Goal: Task Accomplishment & Management: Manage account settings

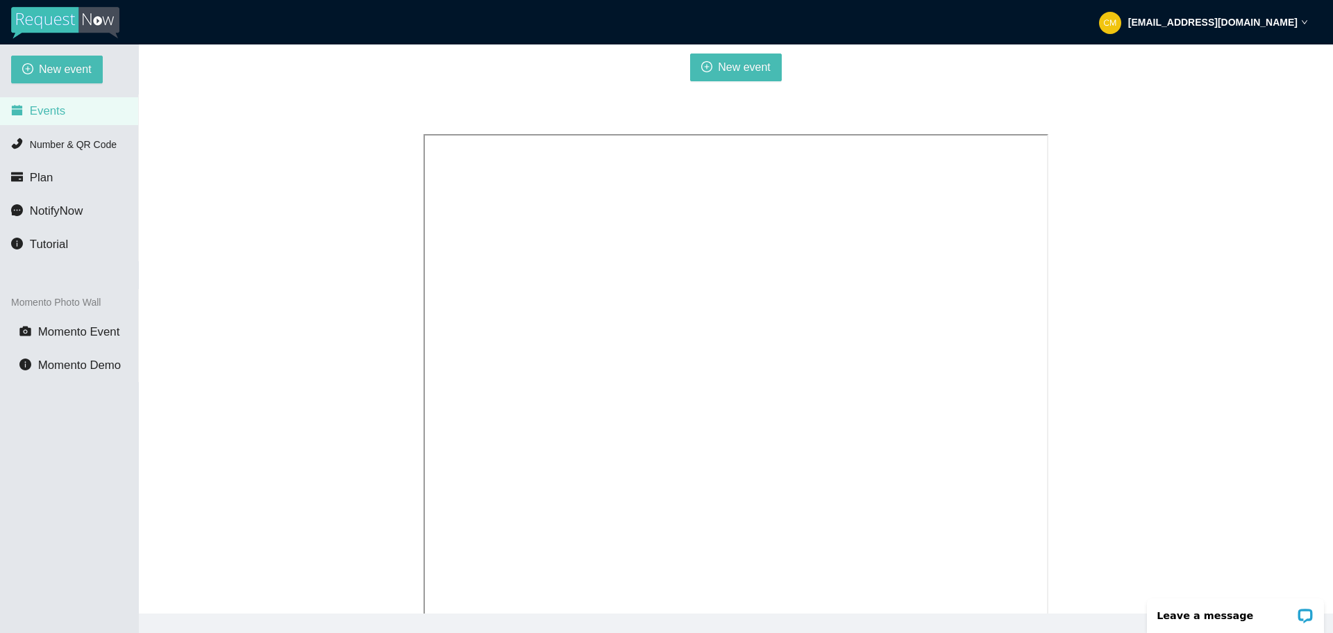
scroll to position [184, 0]
click at [1305, 23] on icon "down" at bounding box center [1304, 22] width 7 height 7
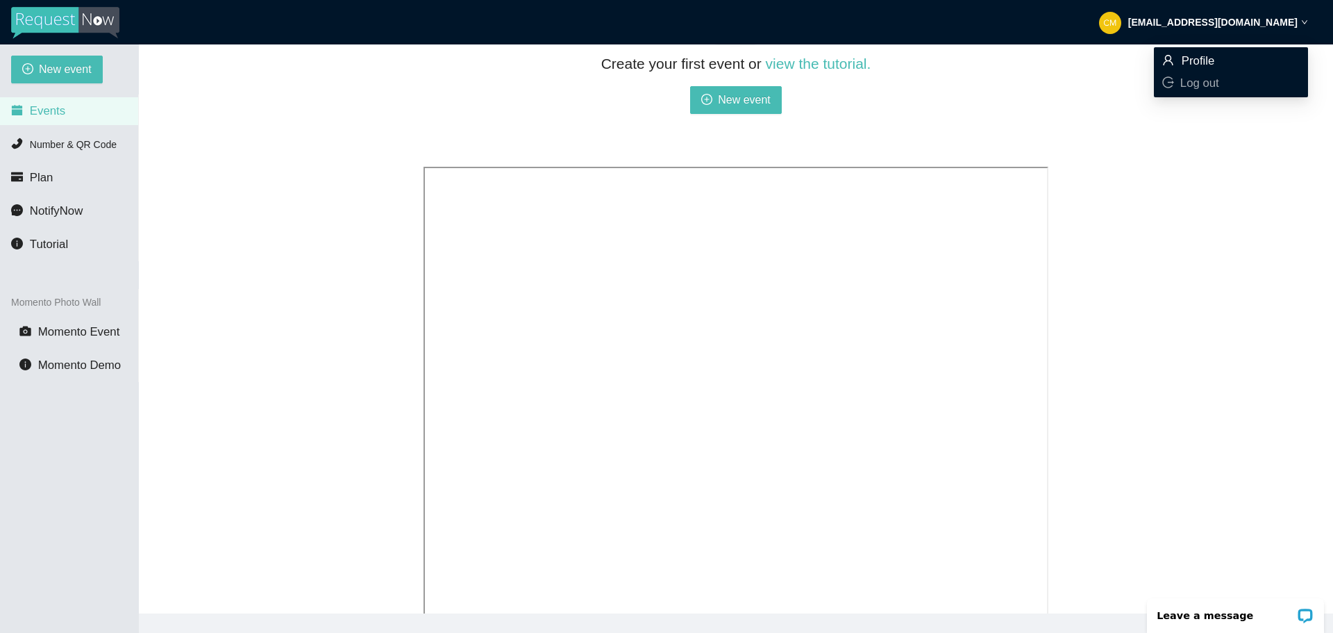
click at [1223, 58] on span "Profile" at bounding box center [1230, 60] width 137 height 15
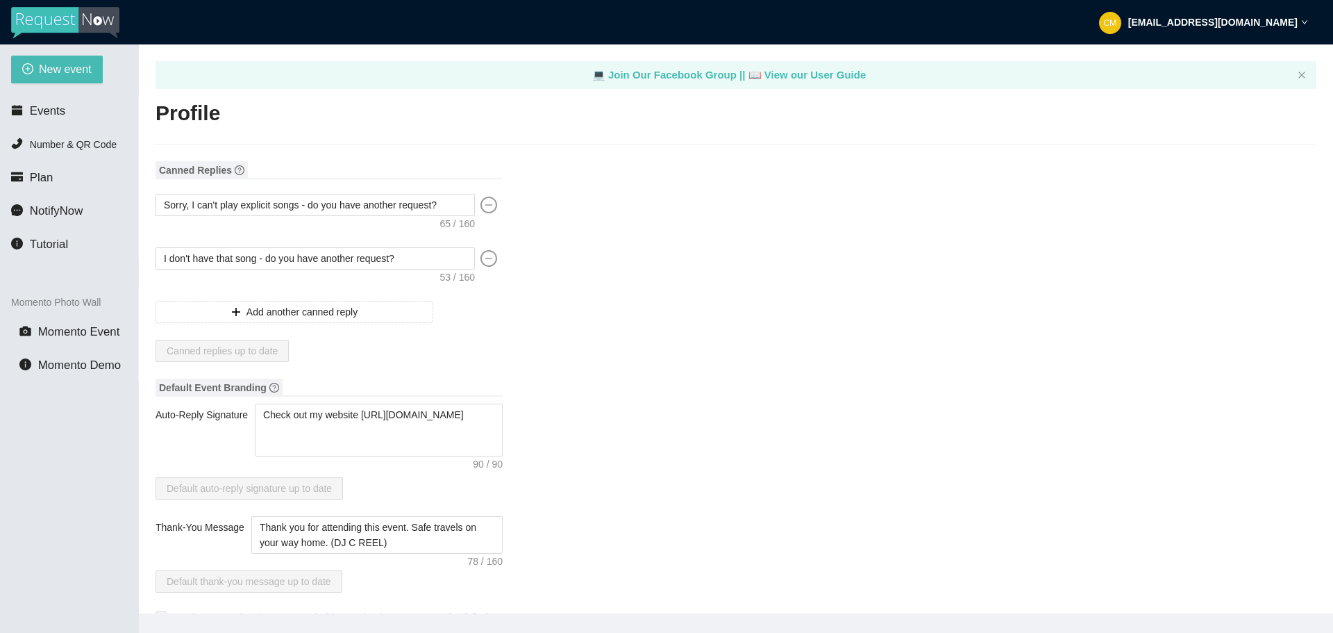
type input "DJ C REEL ENTERTAINMENT"
type input "DJ"
type input "(765) 639-5657"
type input "cmw092883@yahoo.com"
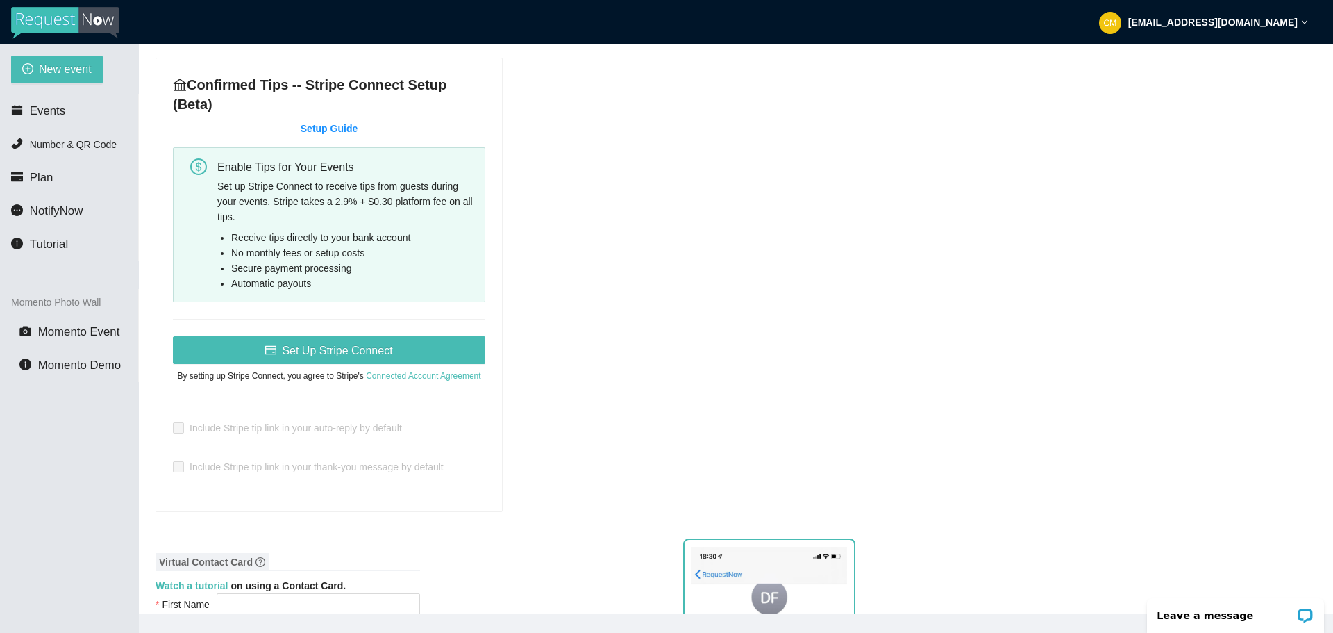
scroll to position [417, 0]
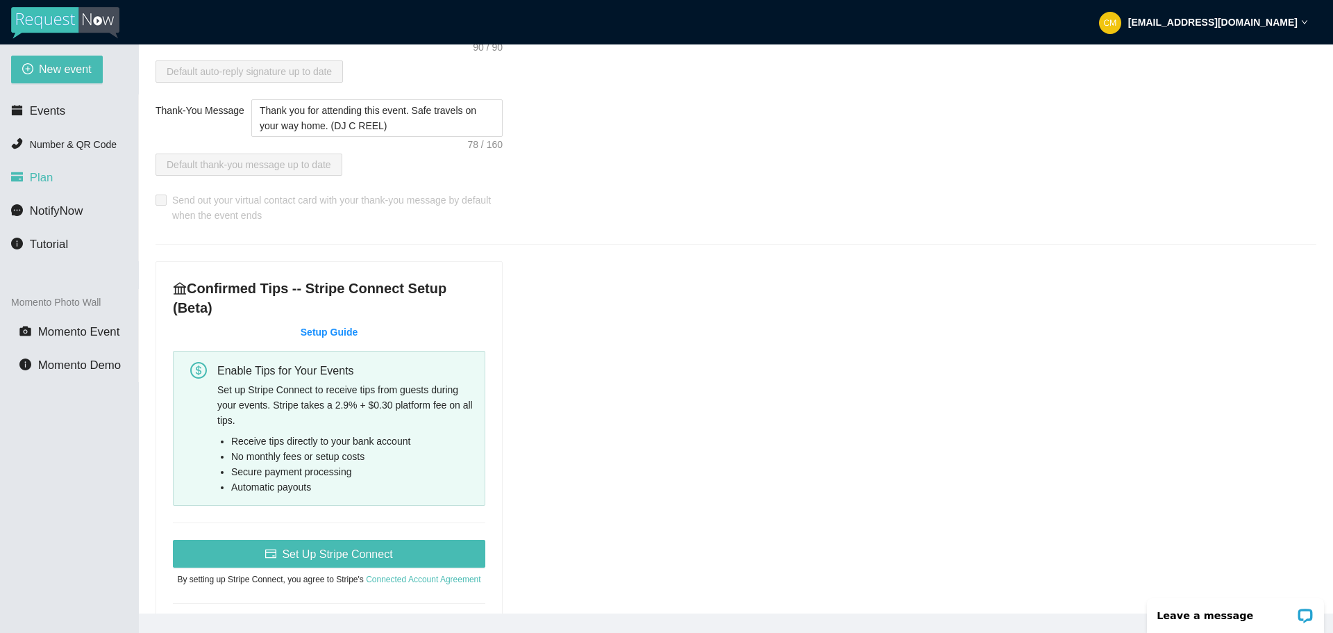
click at [60, 185] on li "Plan" at bounding box center [69, 178] width 138 height 28
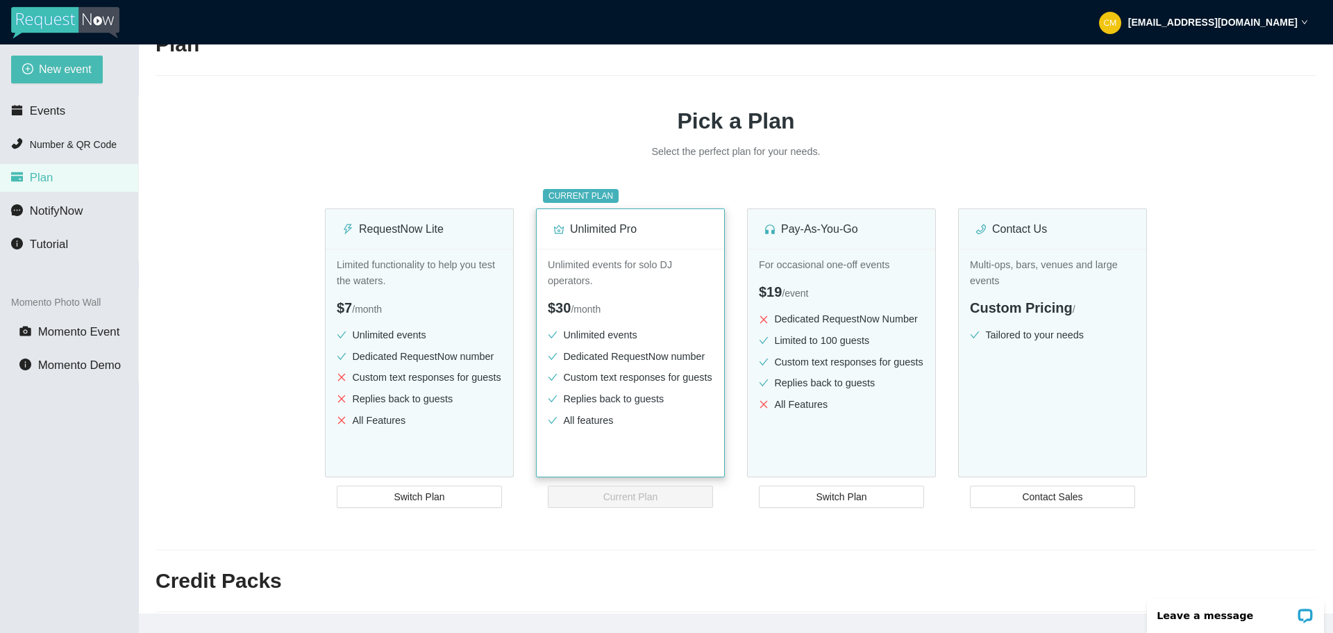
scroll to position [69, 0]
click at [51, 211] on span "NotifyNow" at bounding box center [56, 210] width 53 height 13
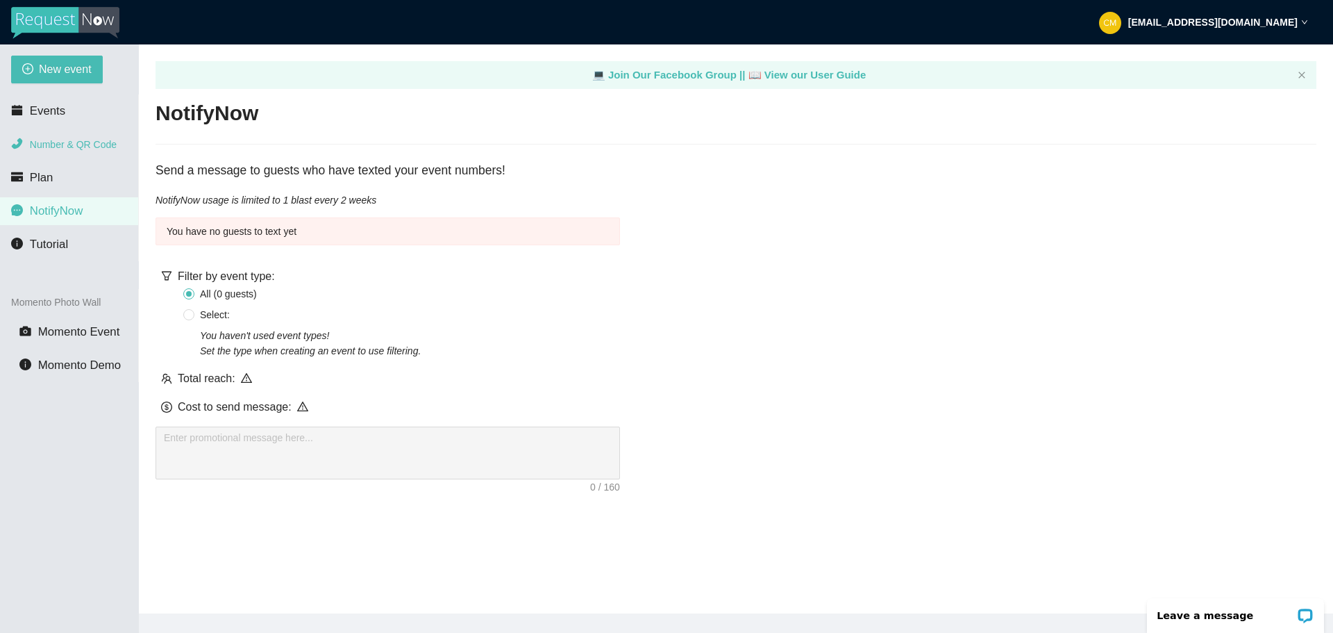
click at [62, 150] on span "Number & QR Code" at bounding box center [73, 144] width 87 height 11
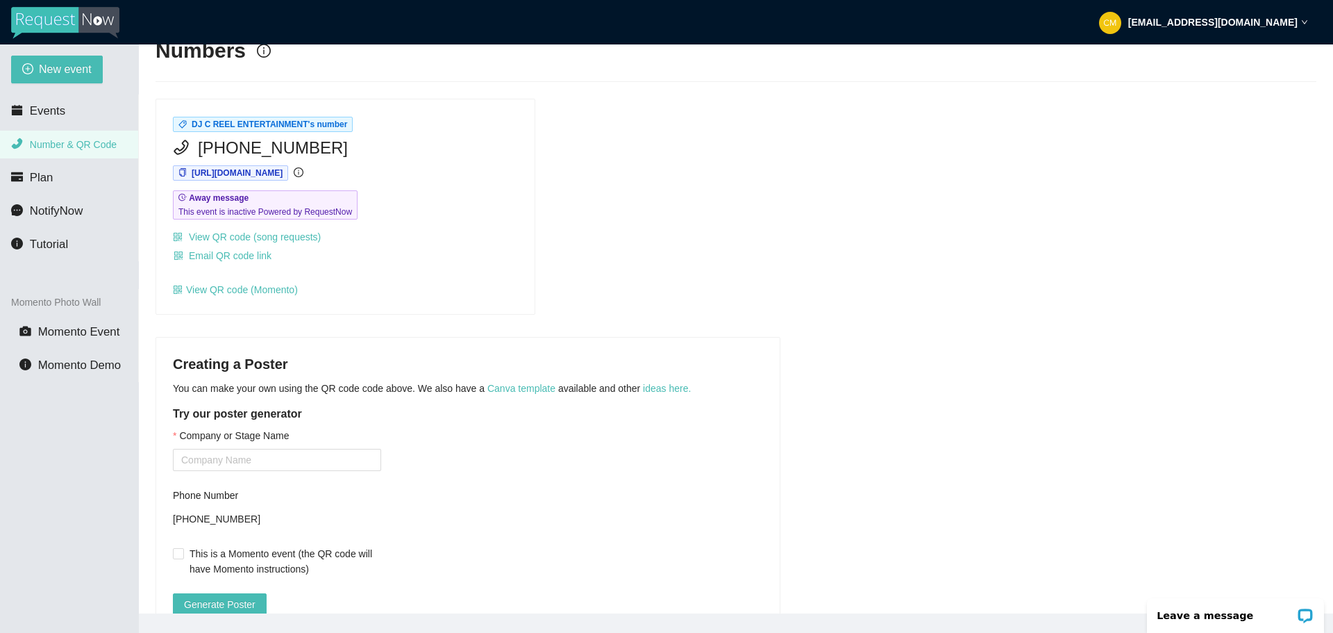
scroll to position [135, 0]
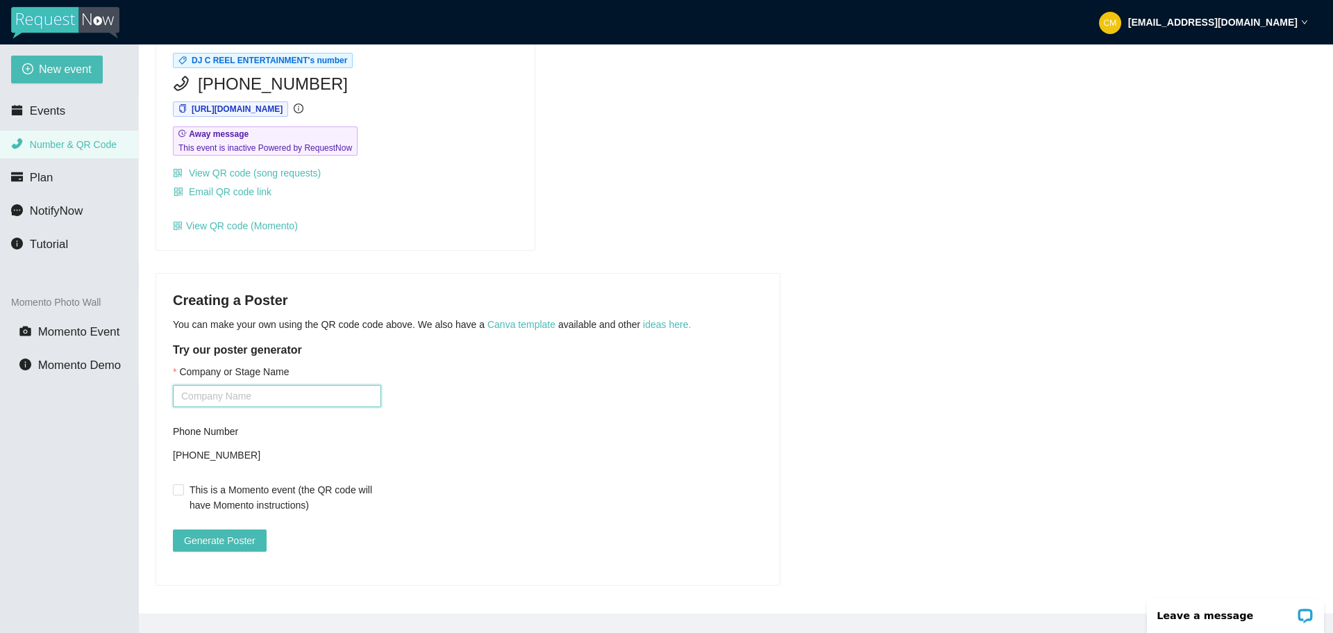
click at [256, 385] on input "Company or Stage Name" at bounding box center [277, 396] width 208 height 22
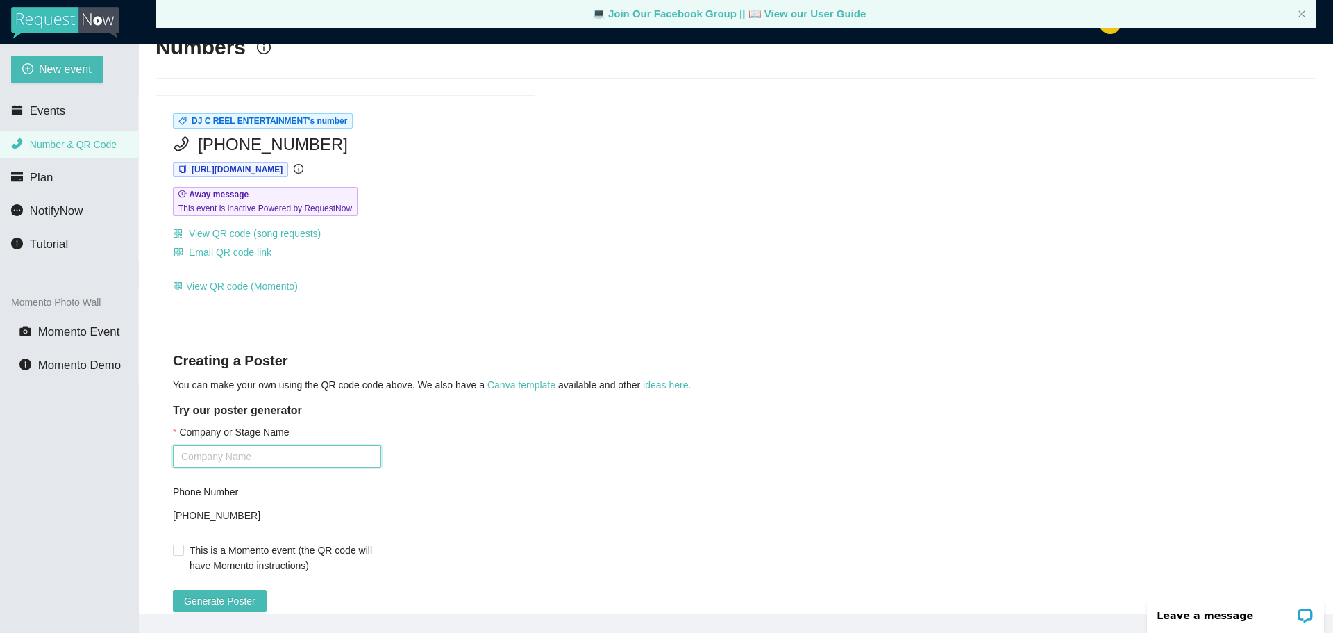
scroll to position [0, 0]
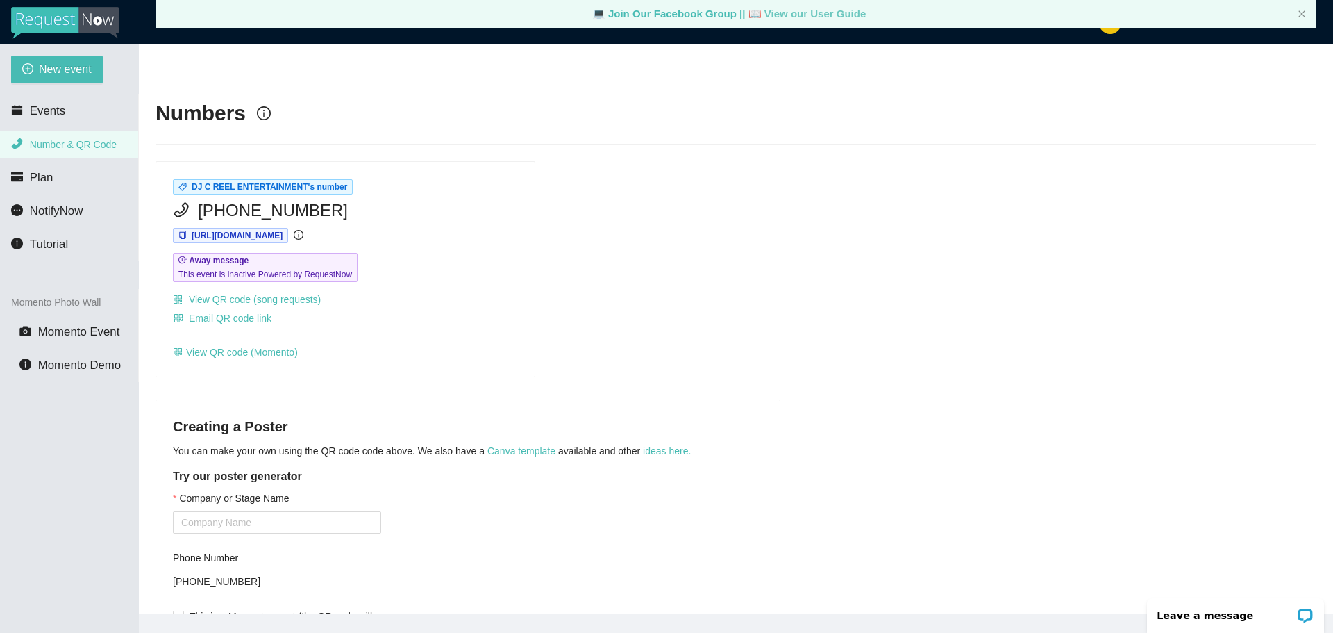
click at [823, 11] on link "📖 View our User Guide" at bounding box center [807, 14] width 118 height 12
click at [926, 215] on div "DJ C REEL ENTERTAINMENT's number (765) 391-0108 https://app.requestnow.io/xeqao…" at bounding box center [736, 269] width 1172 height 216
click at [1301, 15] on icon "close" at bounding box center [1302, 14] width 8 height 8
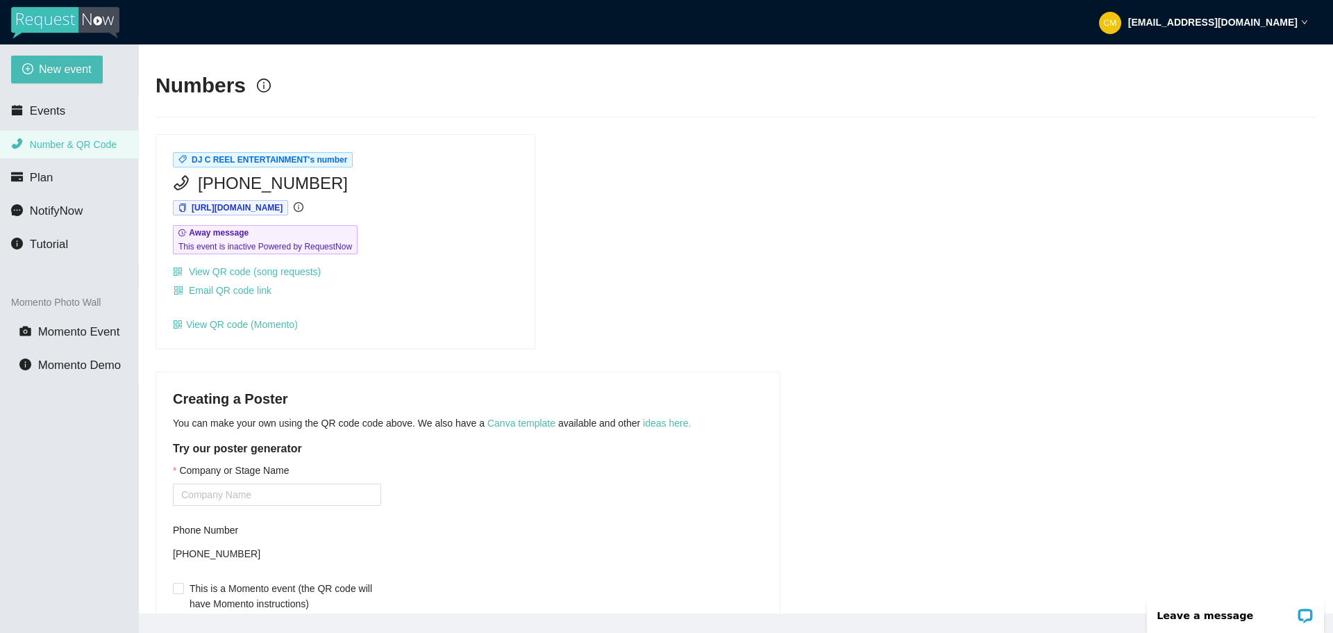
click at [1285, 25] on strong "cmw092883@yahoo.com" at bounding box center [1212, 22] width 169 height 11
click at [1237, 65] on span "Profile" at bounding box center [1230, 60] width 137 height 15
type textarea "https://virtualdj.com/ask/DJ_Spinz"
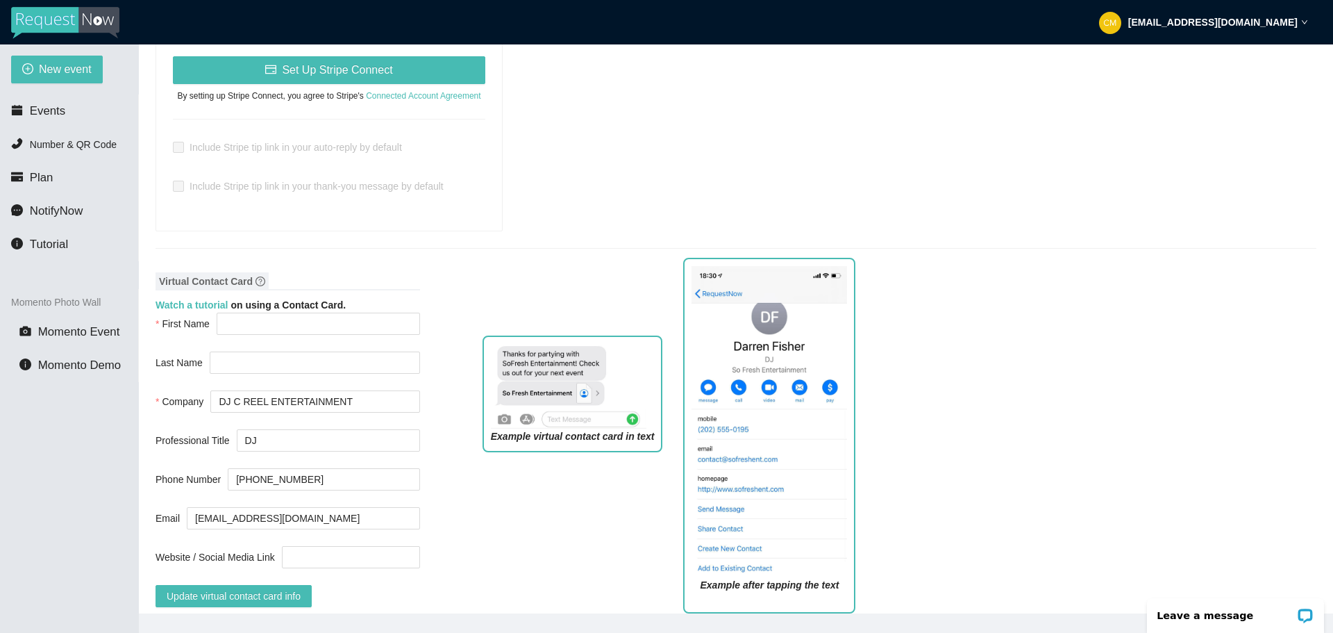
scroll to position [903, 0]
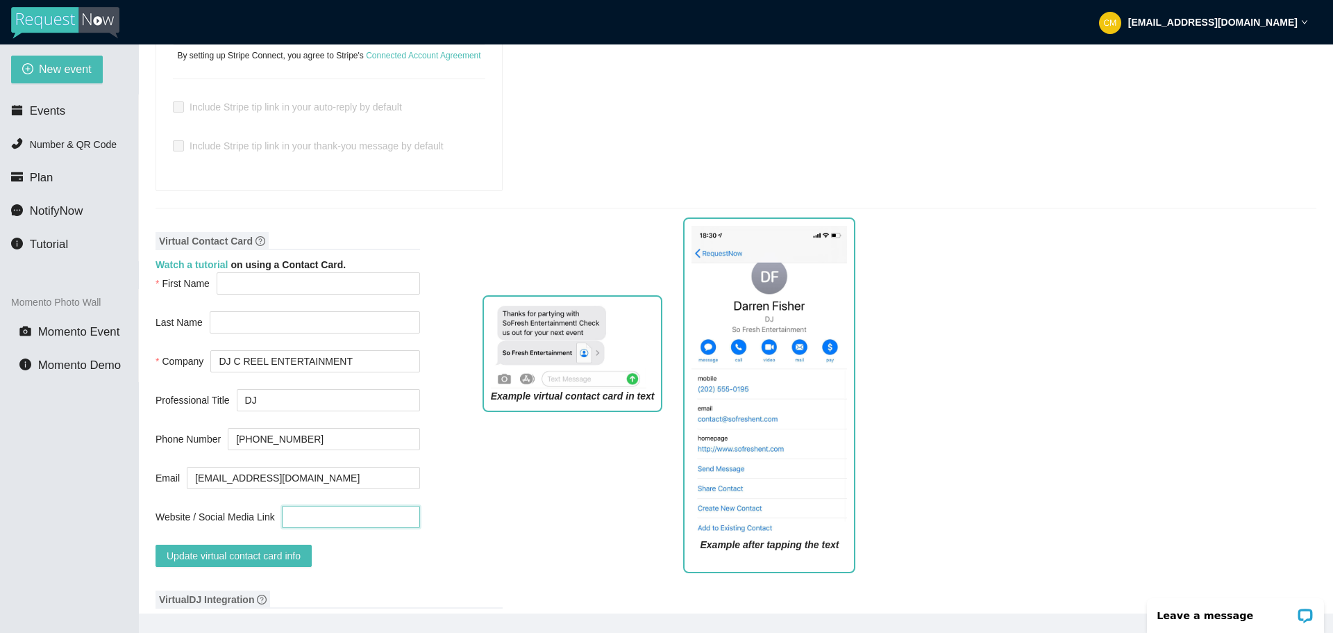
click at [333, 505] on input "Website / Social Media Link" at bounding box center [351, 516] width 138 height 22
paste input "https://renderrush.digital.vistaprint.io/mobile-preview?url=https://vbc.vistapr…"
click at [398, 505] on input "https://renderrush.digital.vistaprint.io/mobile-preview?url=https://vbc.vistapr…" at bounding box center [351, 516] width 138 height 22
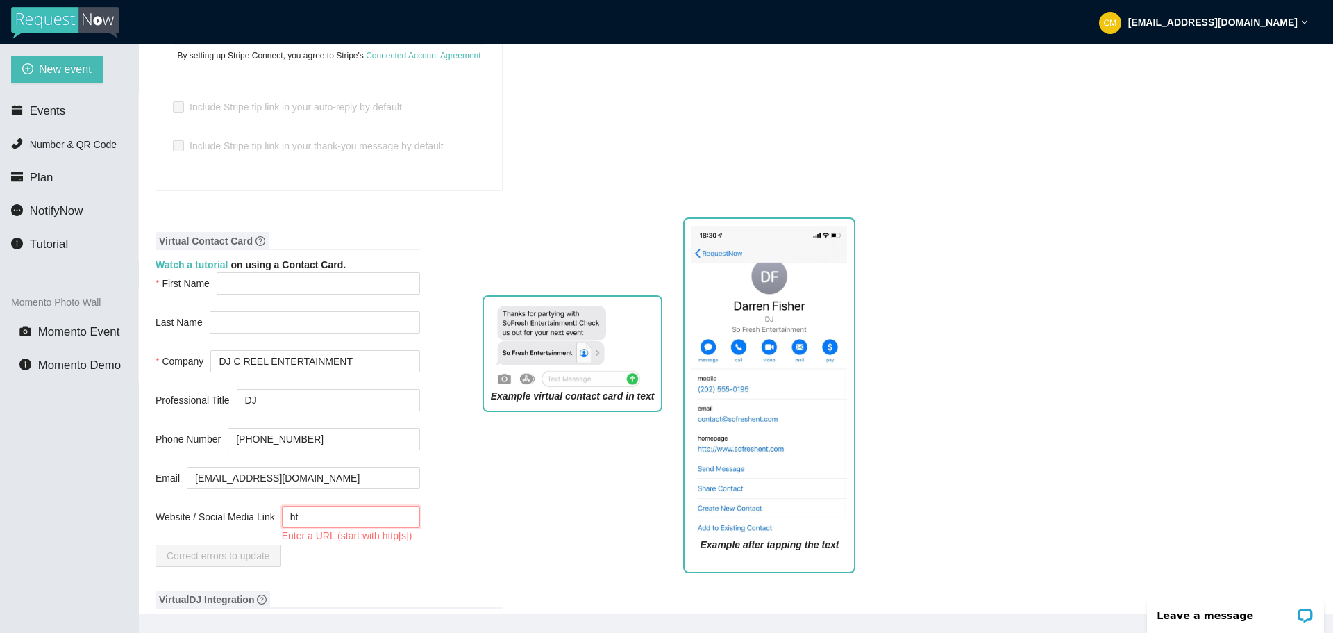
type input "h"
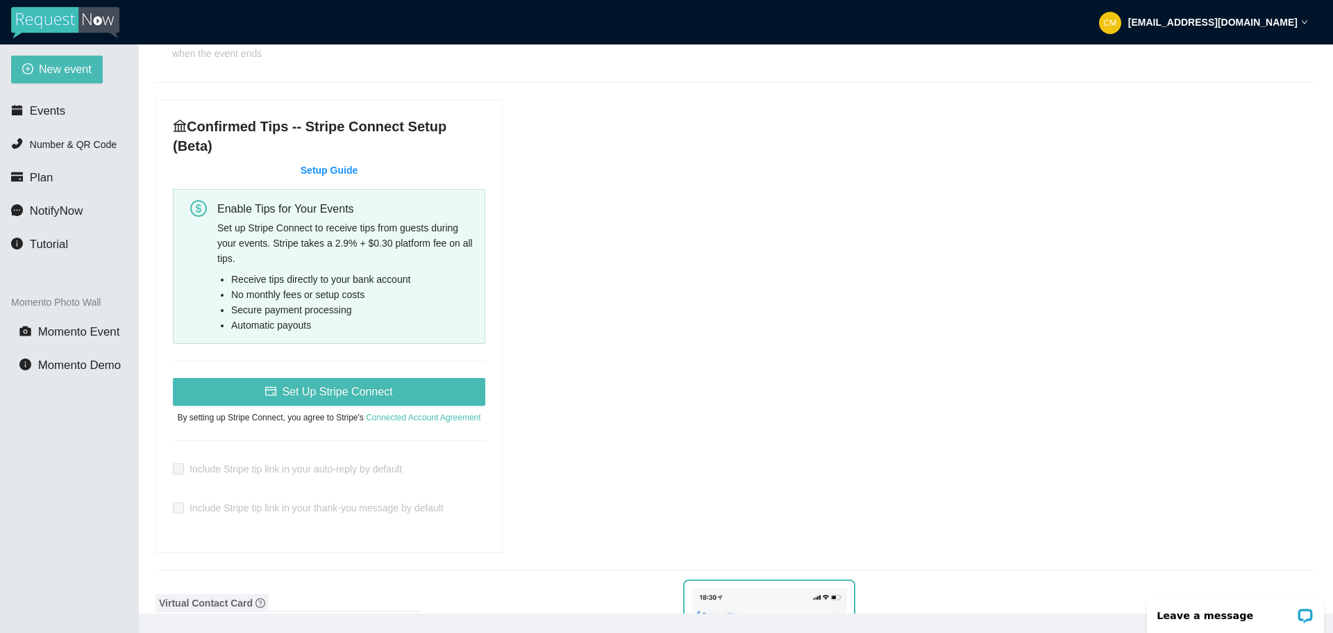
scroll to position [914, 0]
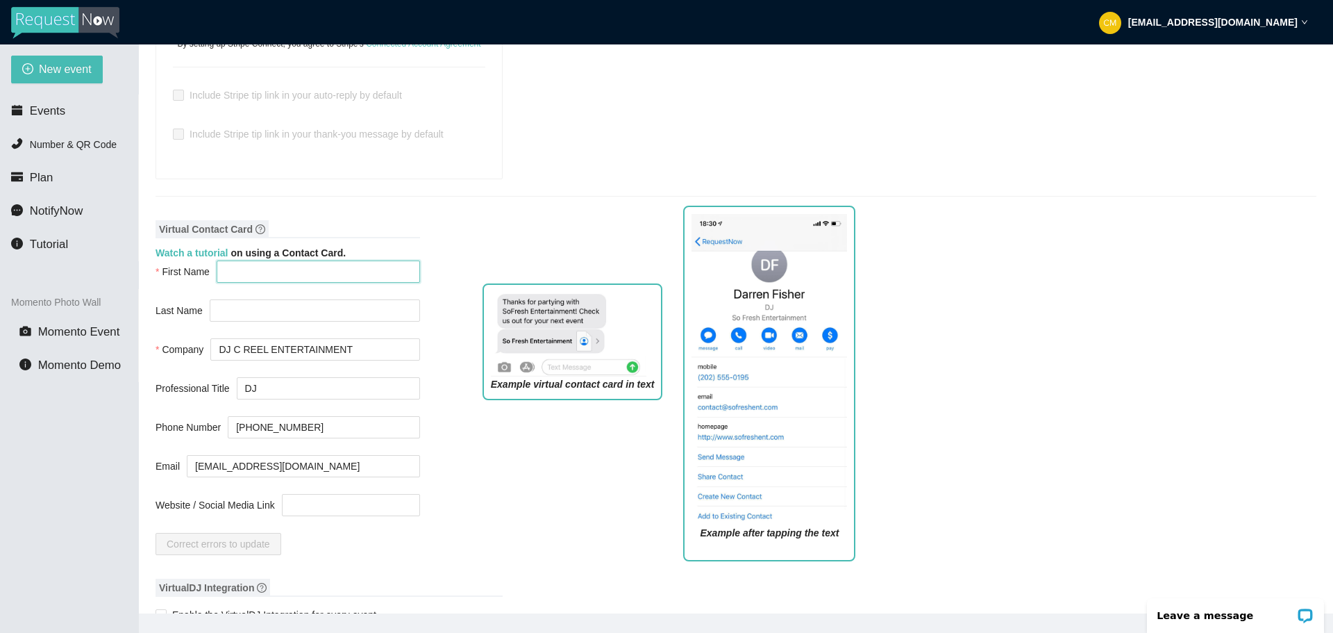
click at [259, 260] on input "First Name" at bounding box center [318, 271] width 203 height 22
paste input "https://linktr.ee/cmw092883"
click at [444, 496] on div "Virtual Contact Card Watch a tutorial on using a Contact Card. First Name Last …" at bounding box center [736, 392] width 1161 height 358
click at [401, 533] on div "Correct errors to update" at bounding box center [288, 544] width 265 height 22
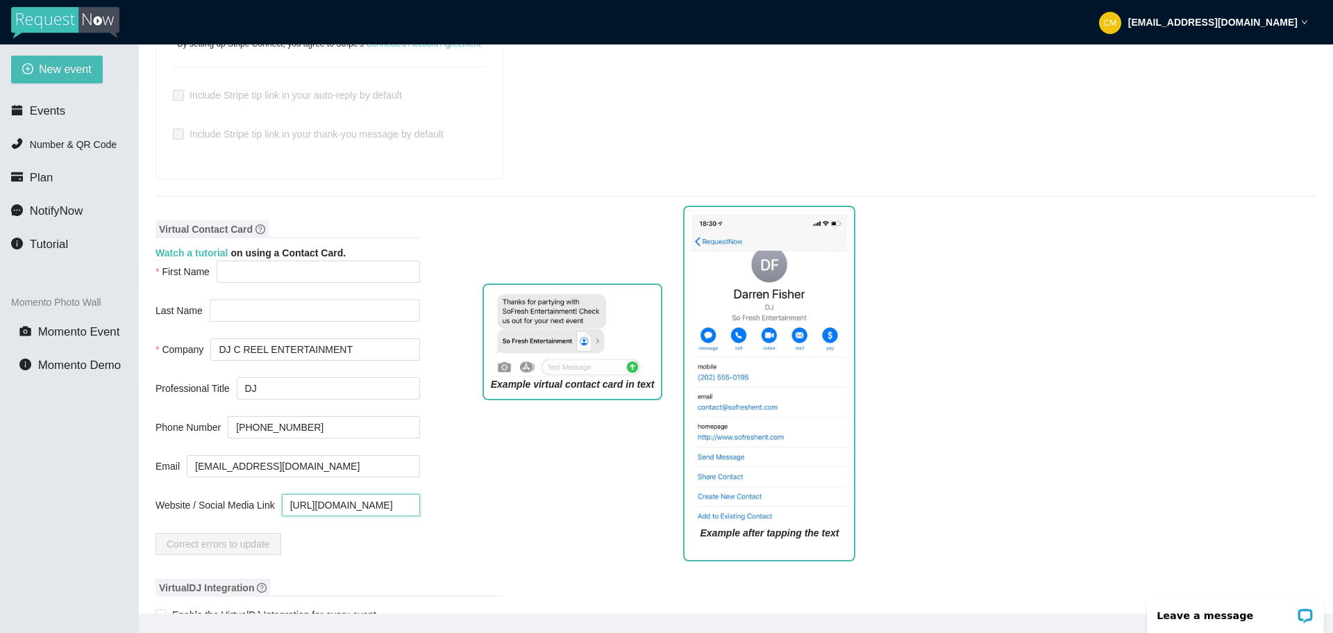
click at [398, 494] on input "https://linktr.ee/cmw092883" at bounding box center [351, 505] width 138 height 22
click at [484, 466] on div "Example virtual contact card in text" at bounding box center [572, 422] width 201 height 299
click at [394, 494] on input "https://linktr.ee/cmw092883" at bounding box center [351, 505] width 138 height 22
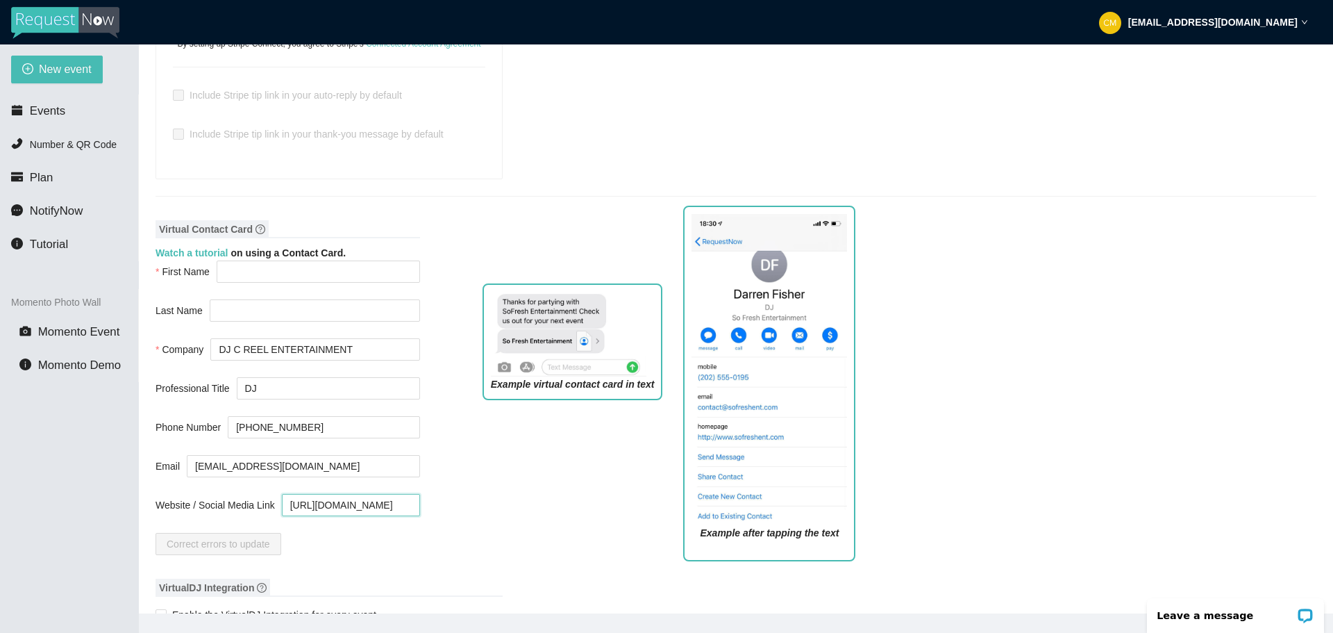
click at [394, 494] on input "https://linktr.ee/cmw092883" at bounding box center [351, 505] width 138 height 22
type input "h"
click at [380, 494] on input "Website / Social Media Link" at bounding box center [351, 505] width 138 height 22
paste input "https://linktr.ee/cmw092883"
type input "h"
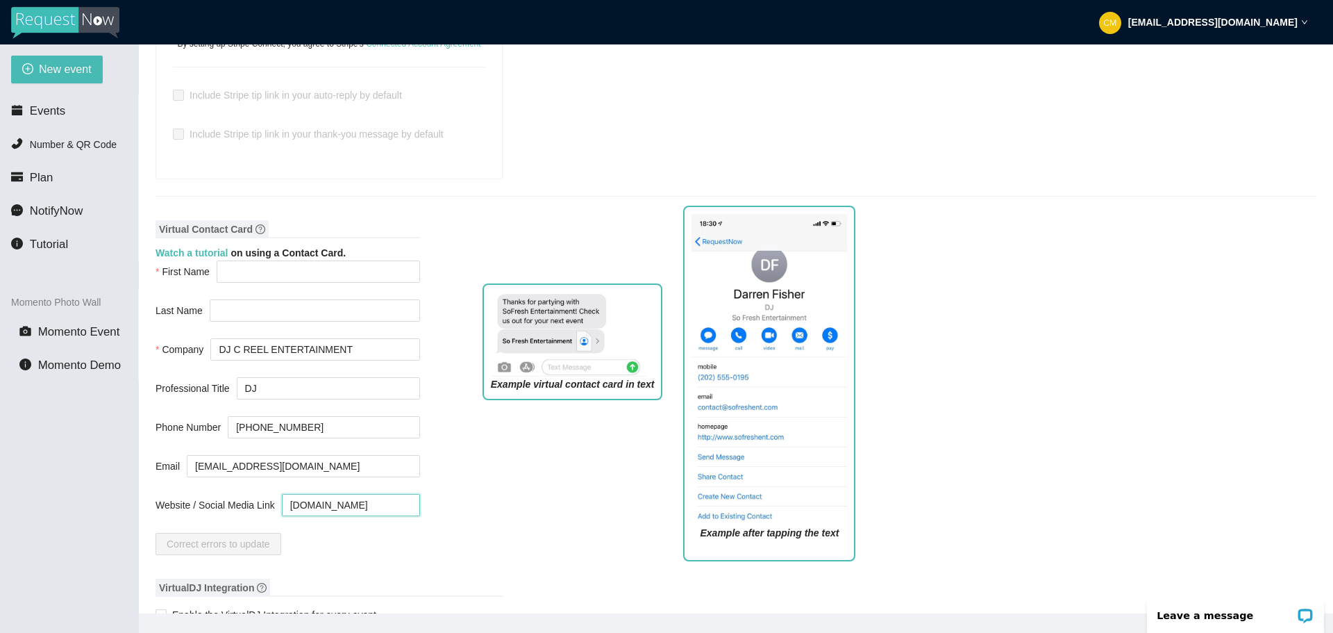
type input "www.pizzahut.com"
click at [448, 514] on div "Virtual Contact Card Watch a tutorial on using a Contact Card. First Name Last …" at bounding box center [736, 392] width 1161 height 358
drag, startPoint x: 444, startPoint y: 531, endPoint x: 442, endPoint y: 539, distance: 7.8
click at [442, 537] on div "Virtual Contact Card Watch a tutorial on using a Contact Card. First Name Last …" at bounding box center [736, 392] width 1161 height 358
click at [441, 542] on div "Virtual Contact Card Watch a tutorial on using a Contact Card. First Name Last …" at bounding box center [736, 392] width 1161 height 358
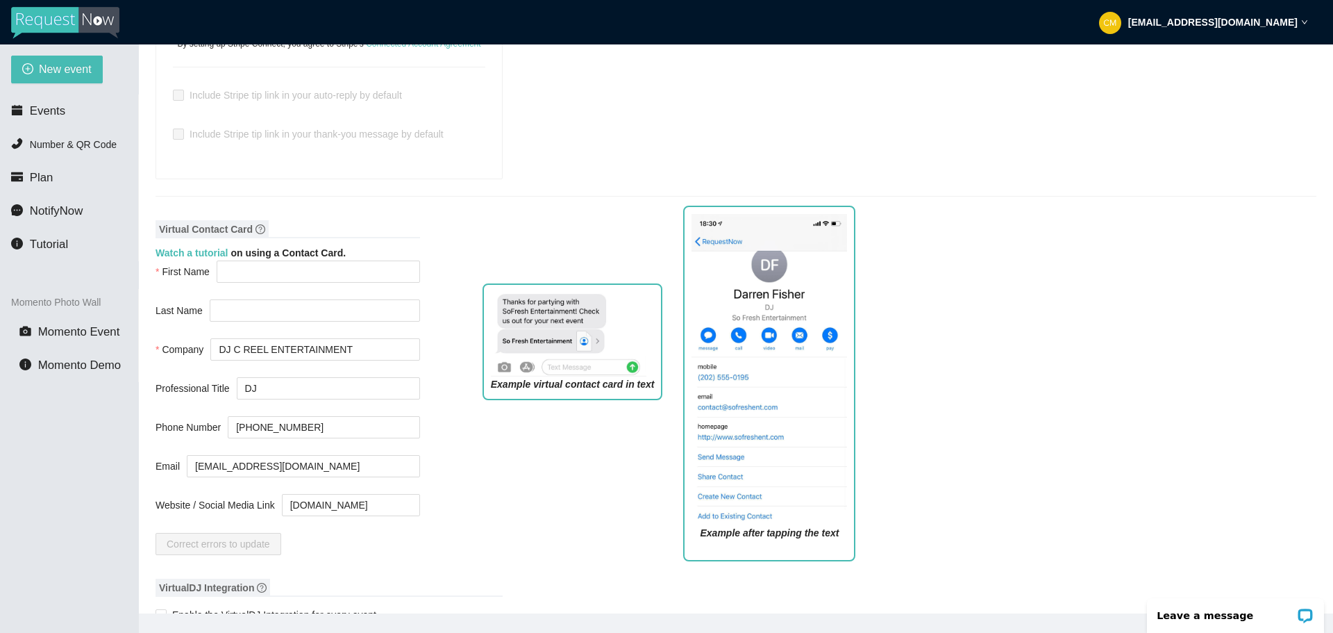
click at [439, 541] on div "Virtual Contact Card Watch a tutorial on using a Contact Card. First Name Last …" at bounding box center [736, 392] width 1161 height 358
drag, startPoint x: 436, startPoint y: 539, endPoint x: 421, endPoint y: 519, distance: 25.3
click at [435, 538] on div "Virtual Contact Card Watch a tutorial on using a Contact Card. First Name Last …" at bounding box center [736, 392] width 1161 height 358
click at [365, 555] on div "Canned Replies Sorry, I can't play explicit songs - do you have another request…" at bounding box center [736, 177] width 1161 height 1936
drag, startPoint x: 365, startPoint y: 555, endPoint x: 348, endPoint y: 551, distance: 17.9
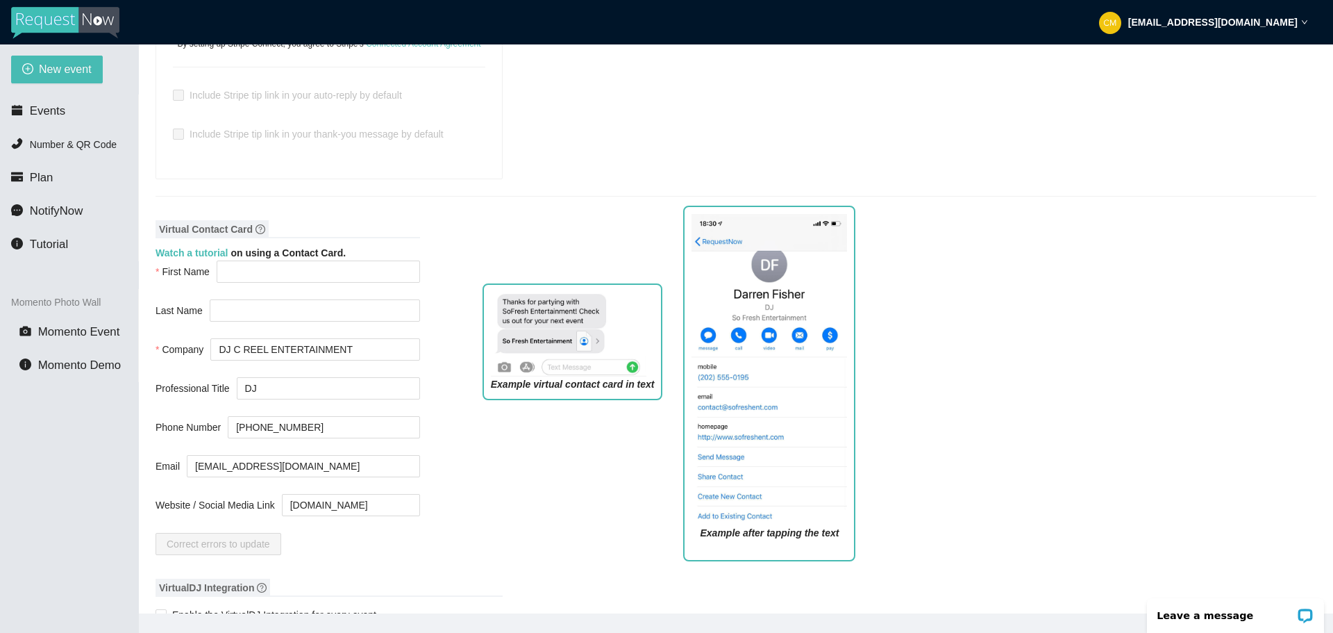
click at [365, 555] on div "Canned Replies Sorry, I can't play explicit songs - do you have another request…" at bounding box center [736, 177] width 1161 height 1936
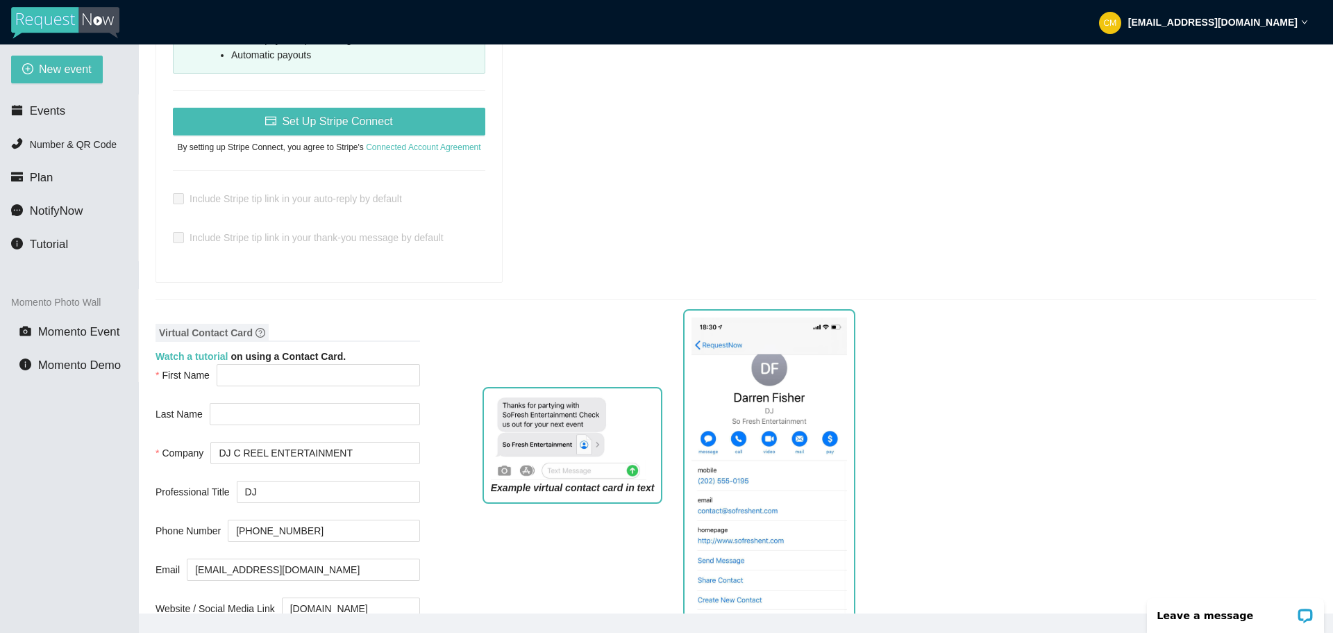
scroll to position [833, 0]
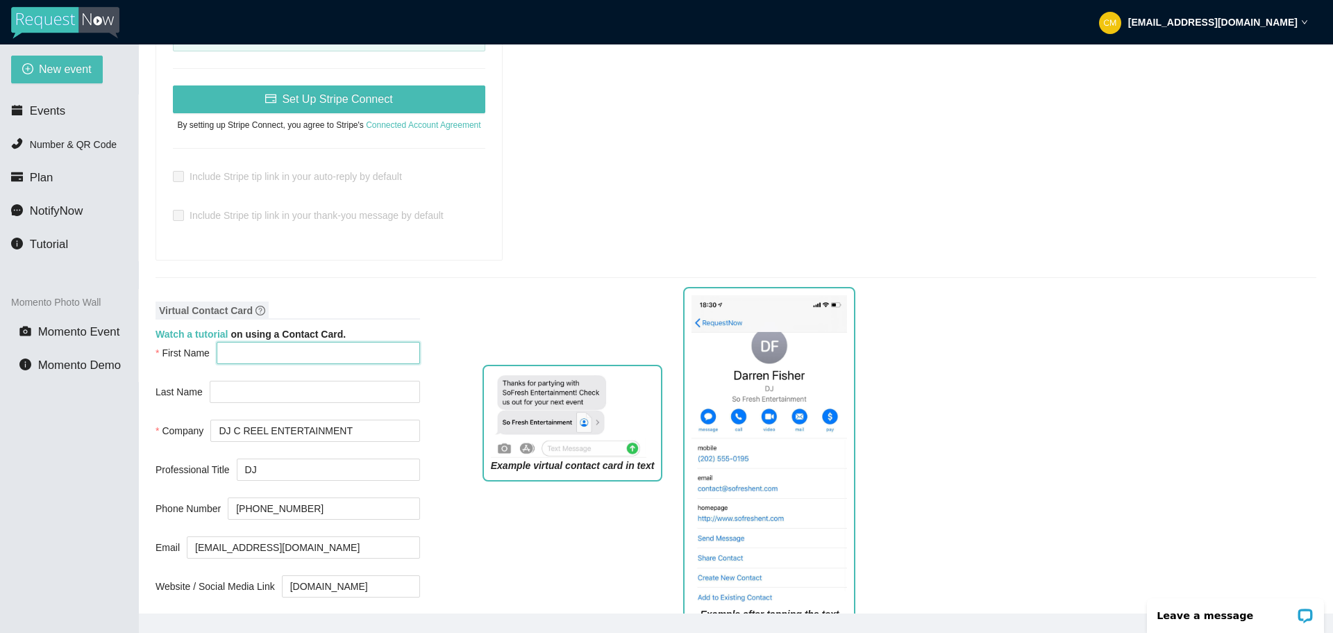
click at [232, 342] on input "First Name" at bounding box center [318, 353] width 203 height 22
type input "Craig"
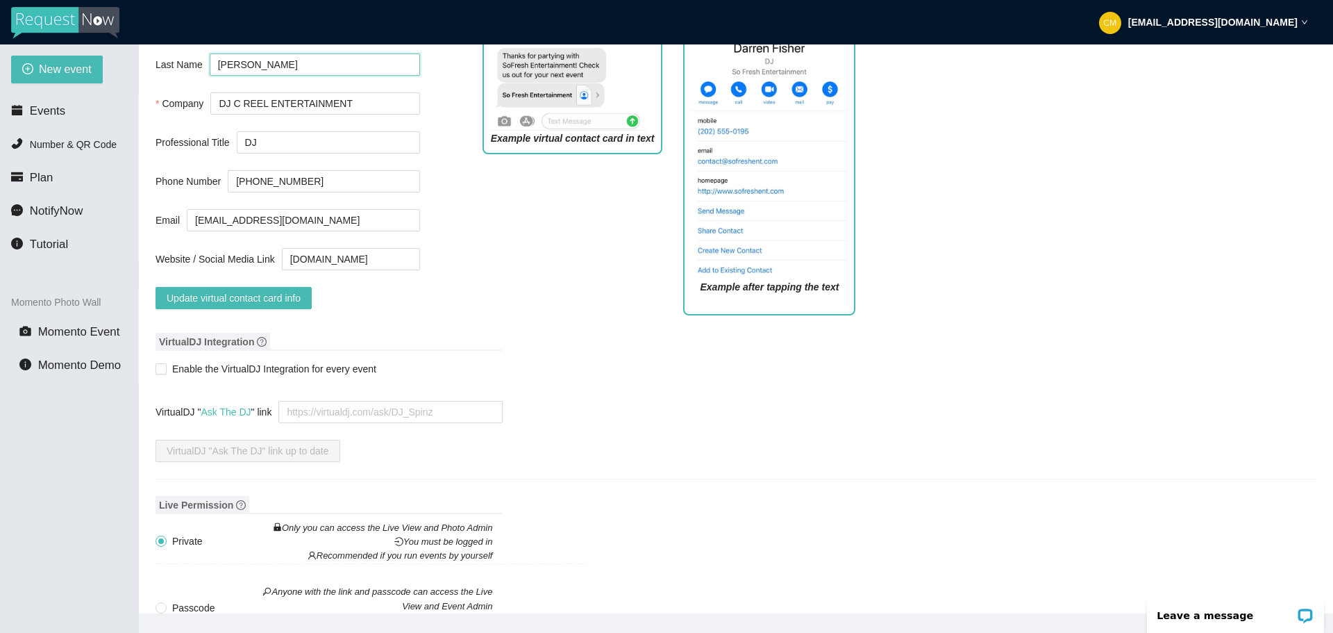
scroll to position [1180, 0]
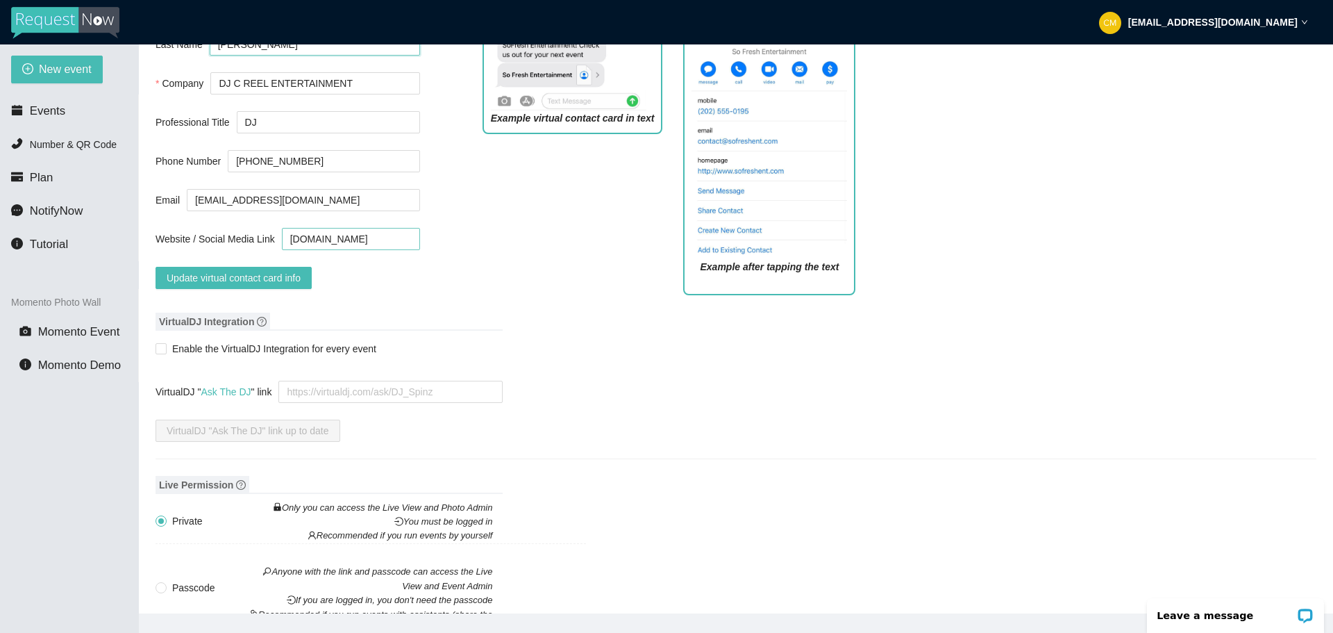
type input "Wilson"
click at [368, 228] on input "www.pizzahut.com" at bounding box center [351, 239] width 138 height 22
paste input "https://renderrush.digital.vistaprint.io/mobile-preview?url=https://vbc.vistapr…"
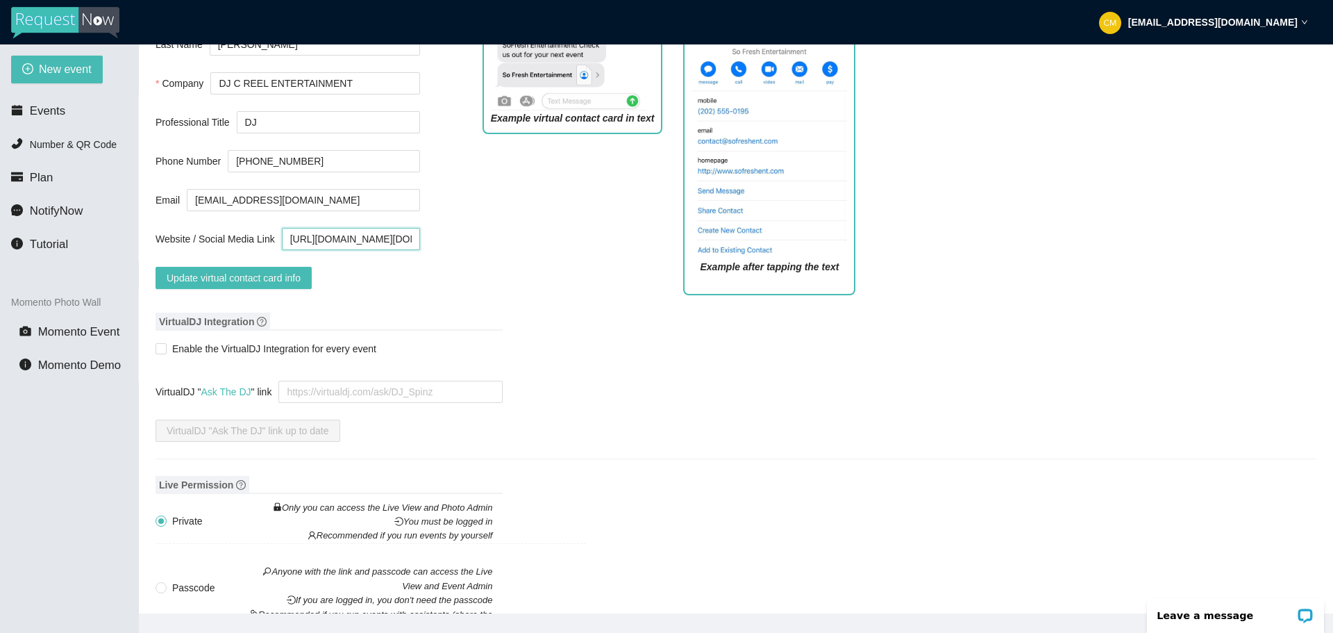
scroll to position [0, 492]
type input "https://renderrush.digital.vistaprint.io/mobile-preview?url=https://vbc.vistapr…"
click at [275, 270] on span "Update virtual contact card info" at bounding box center [234, 277] width 134 height 15
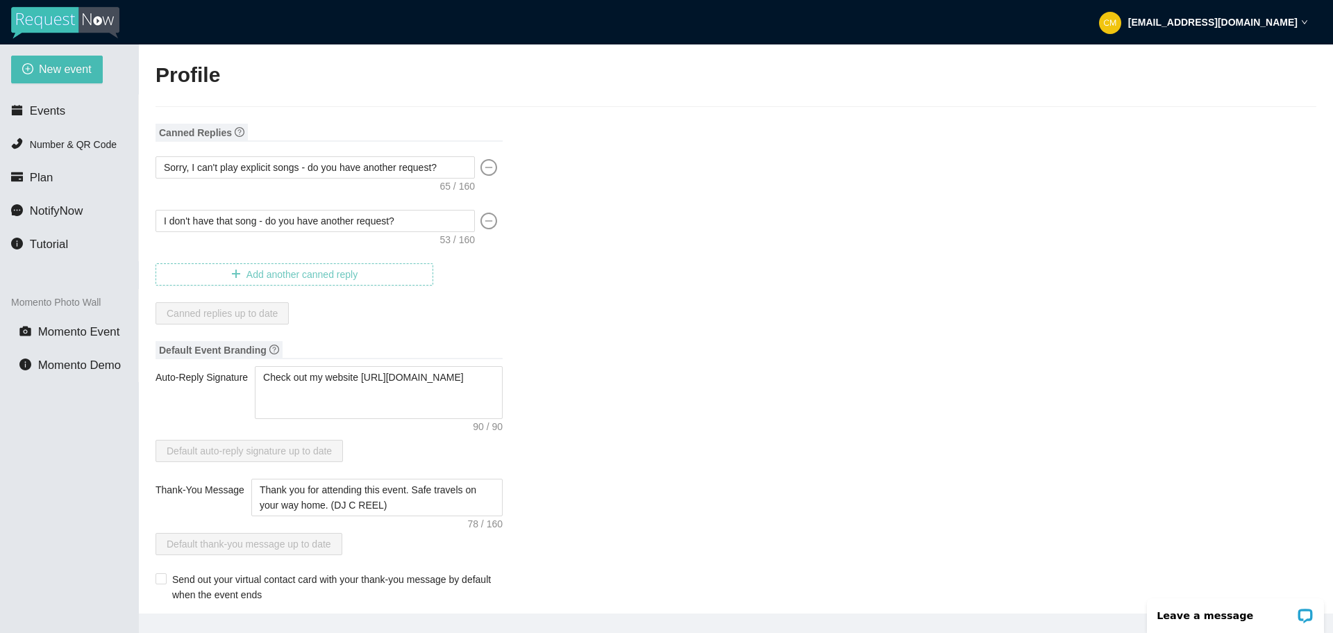
click at [290, 278] on span "Add another canned reply" at bounding box center [301, 274] width 111 height 15
type textarea "Canned reply #3"
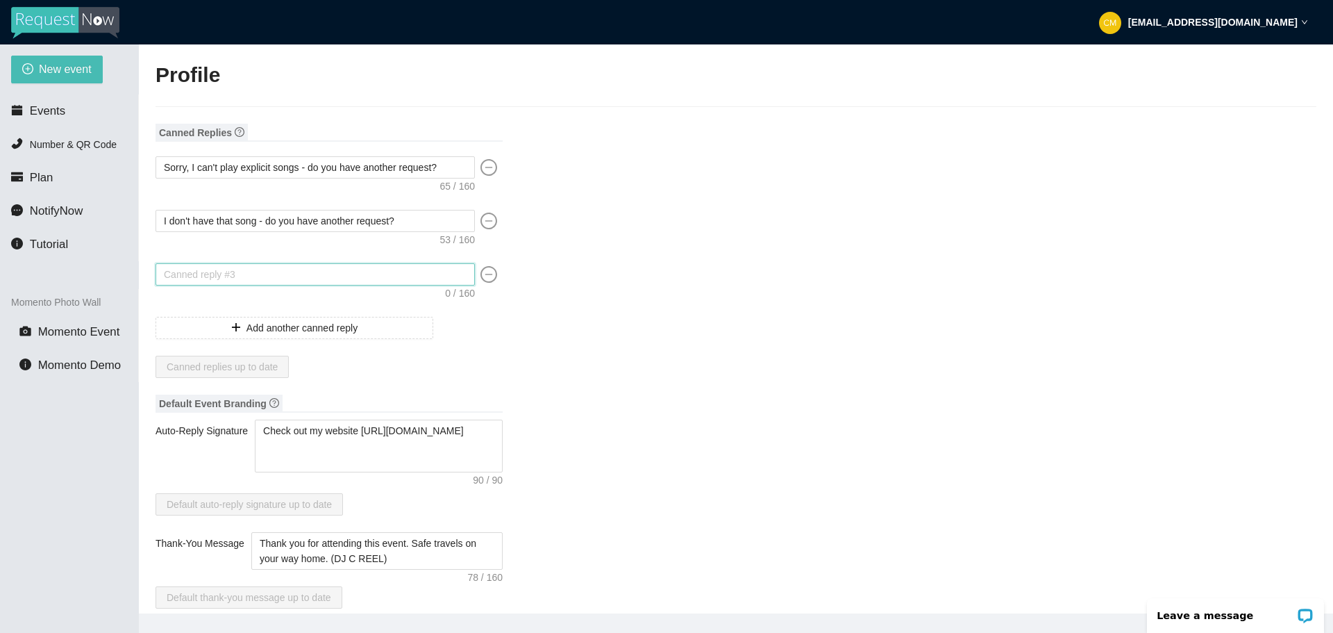
click at [458, 273] on textarea at bounding box center [315, 274] width 319 height 22
type textarea "Y"
type textarea "Yo"
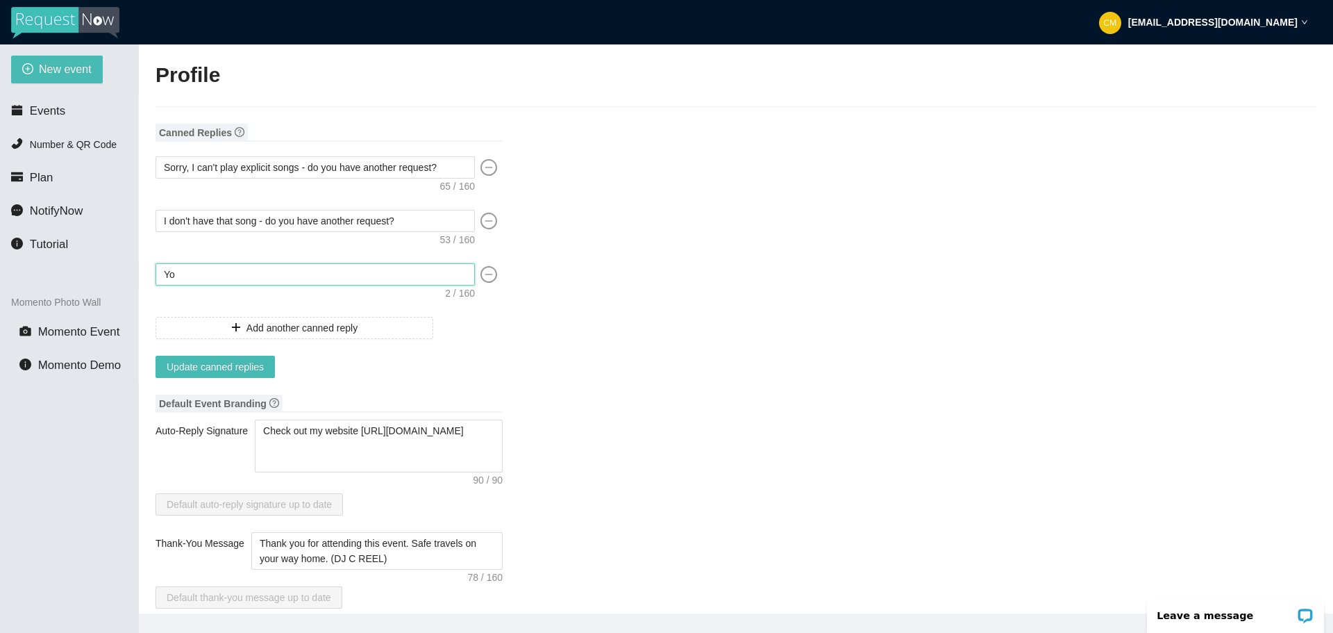
type textarea "You"
type textarea "Your"
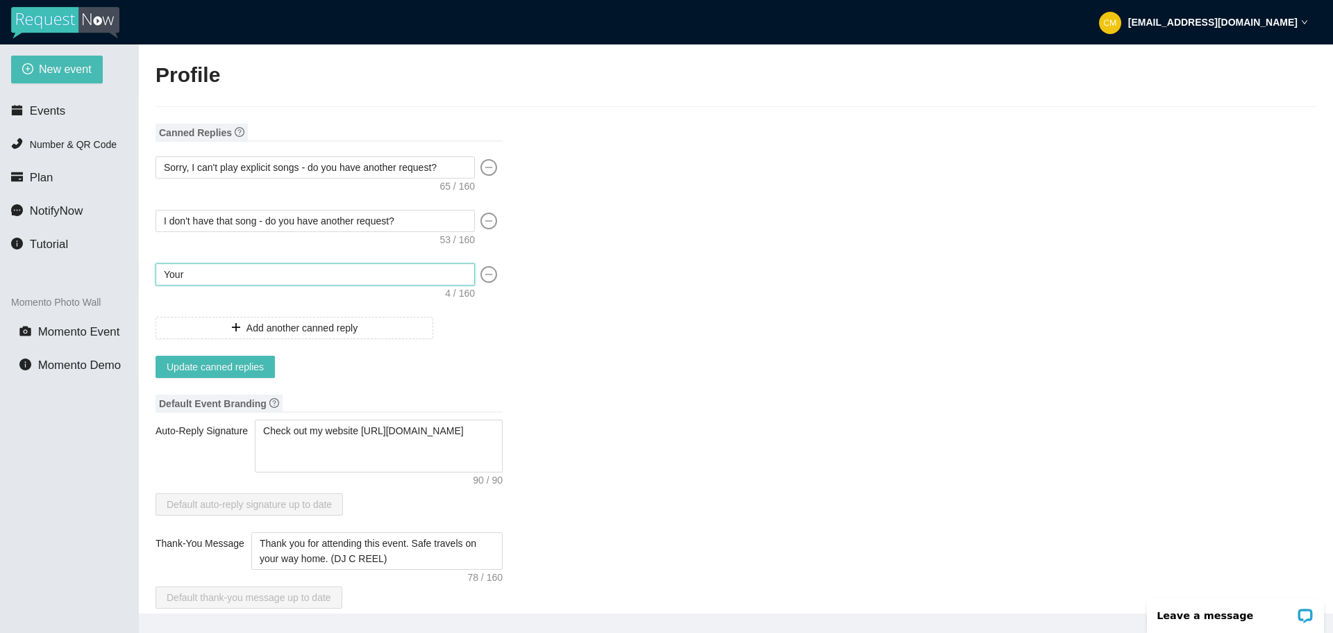
type textarea "Your"
type textarea "Your R"
type textarea "Your Re"
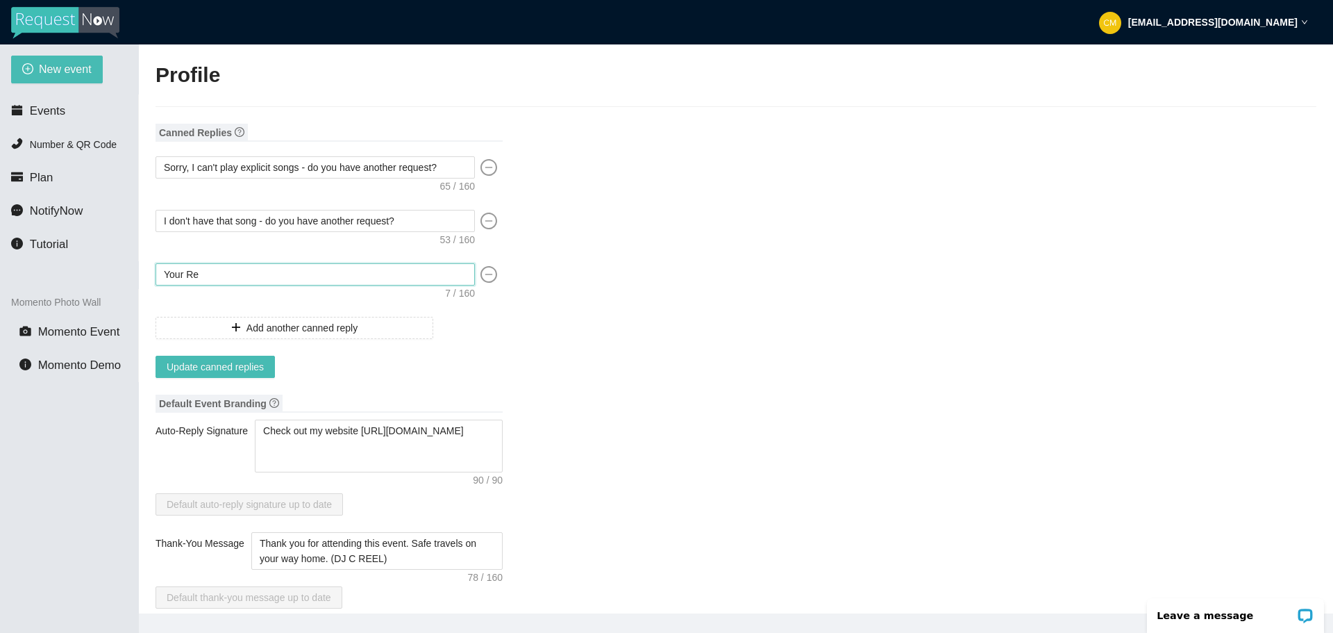
type textarea "Your Req"
type textarea "Your Requ"
type textarea "Your Reque"
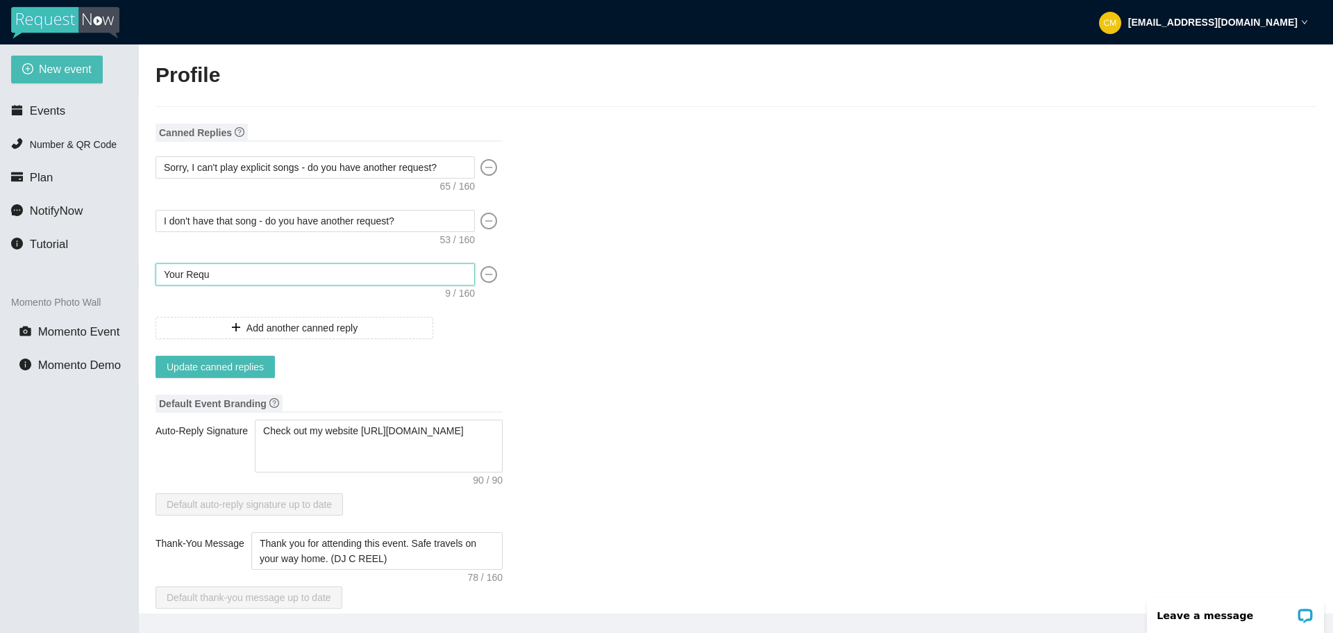
type textarea "Your Reque"
type textarea "Your Reques"
type textarea "Your Request"
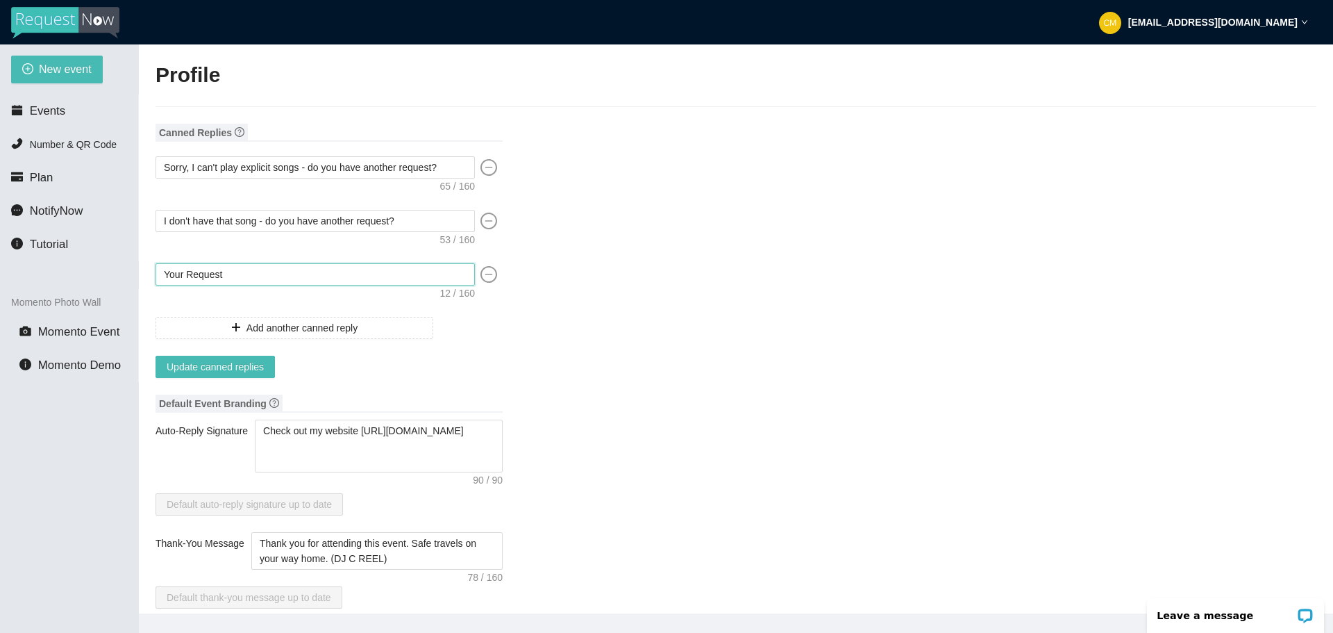
type textarea "Your Request"
type textarea "Your Request w"
type textarea "Your Request wi"
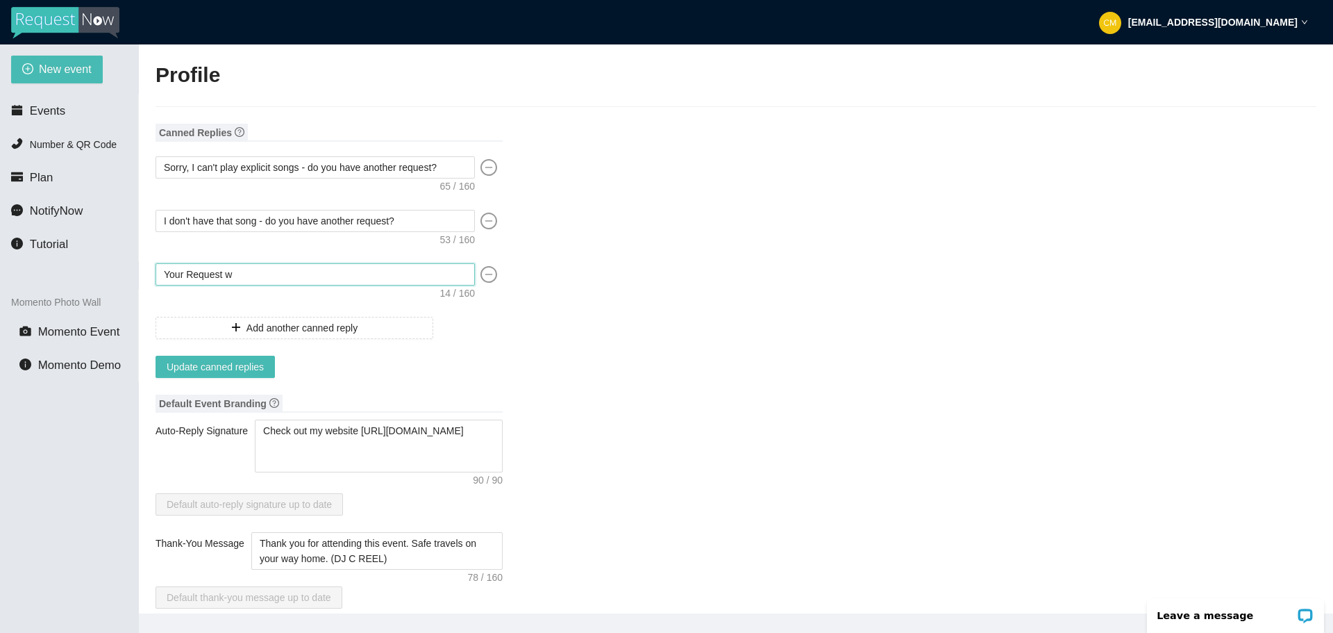
type textarea "Your Request wi"
type textarea "Your Request wil"
type textarea "Your Request will"
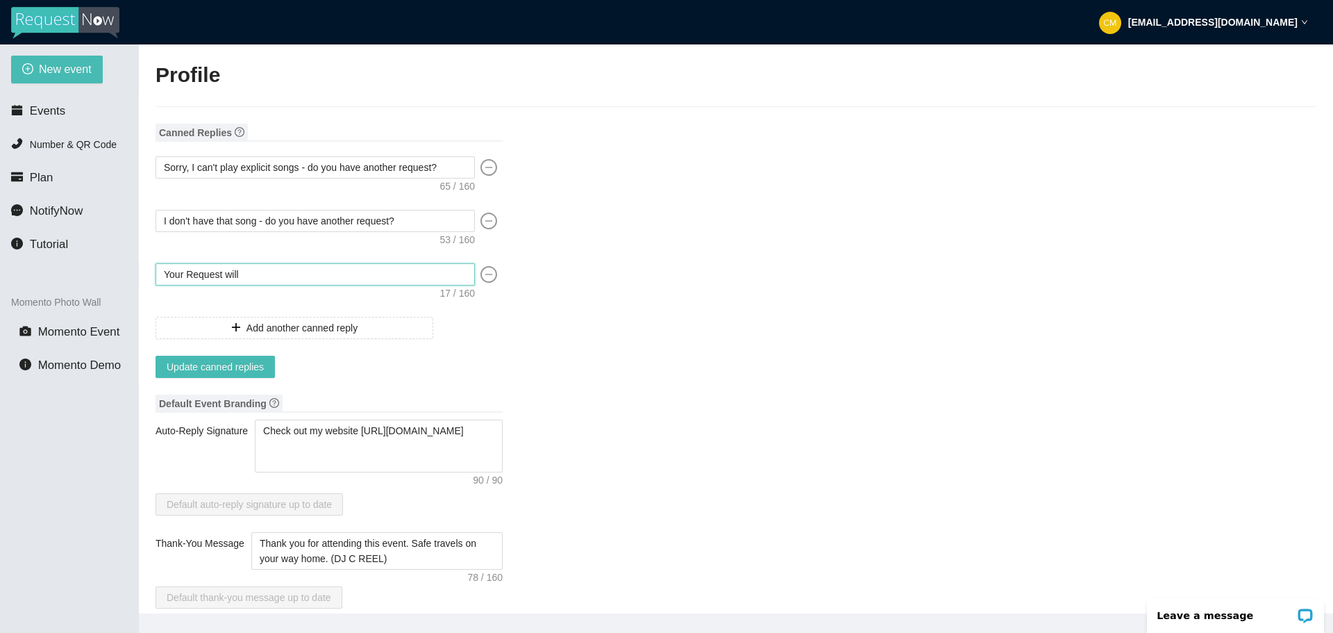
type textarea "Your Request will"
type textarea "Your Request will b"
type textarea "Your Request will be"
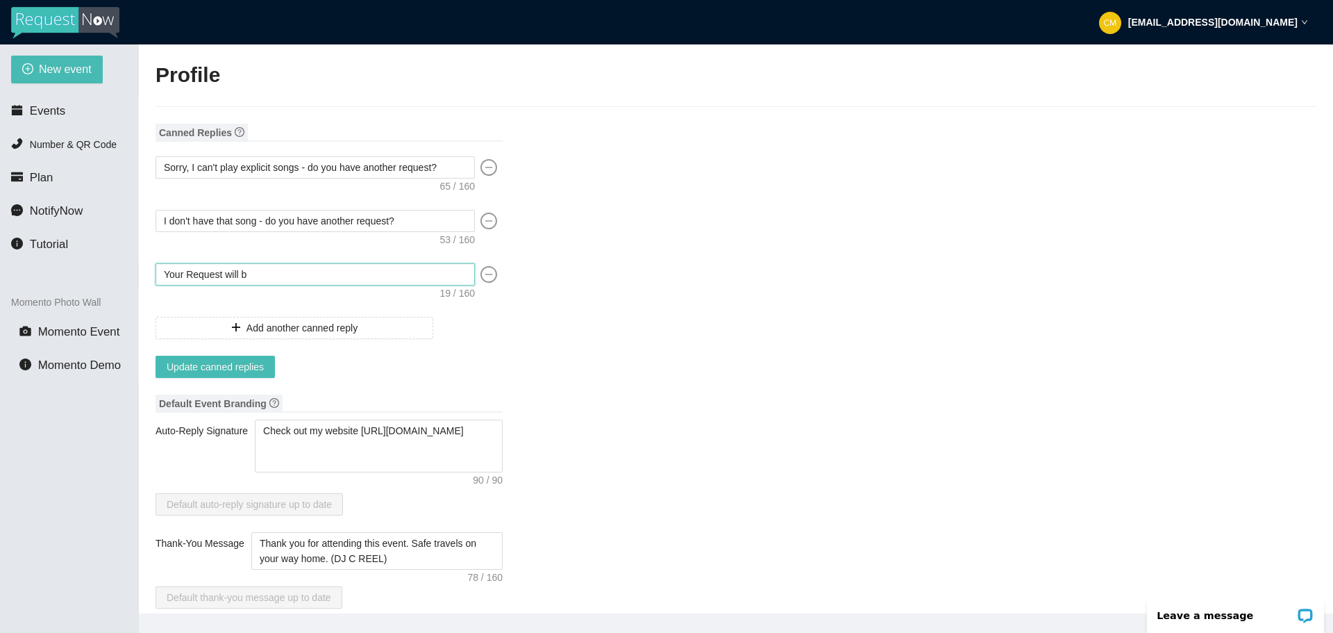
type textarea "Your Request will be"
type textarea "Your Request will be p"
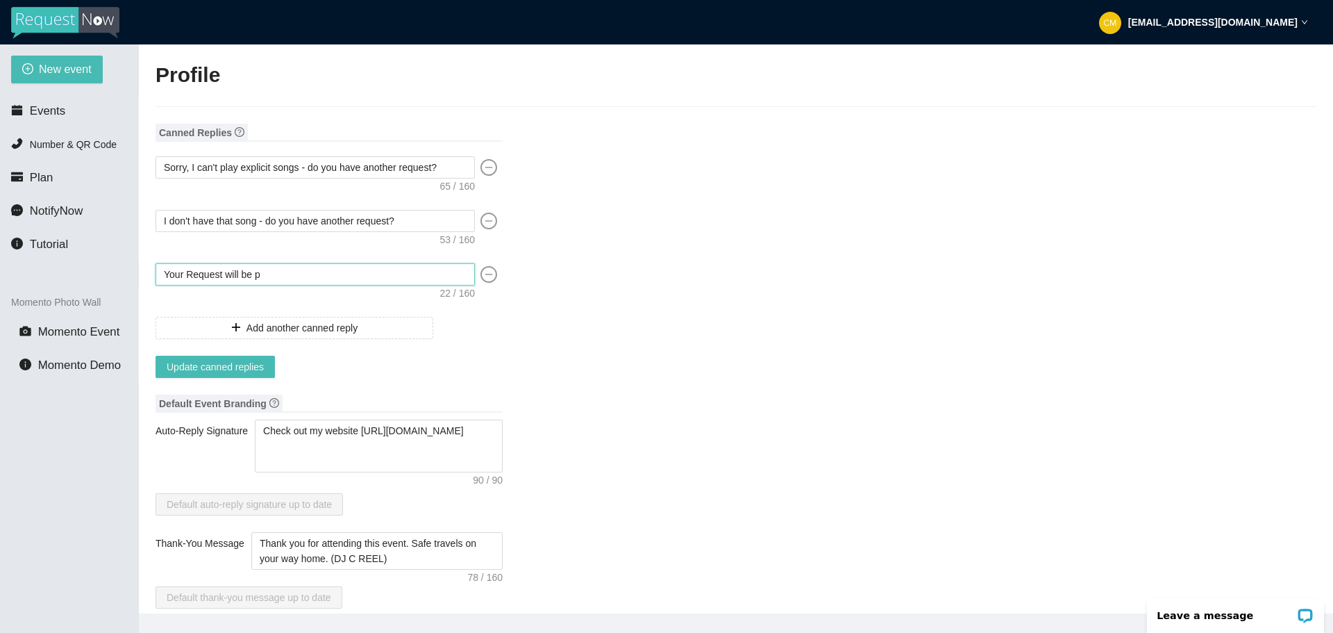
type textarea "Your Request will be pl"
type textarea "Your Request will be pla"
type textarea "Your Request will be play"
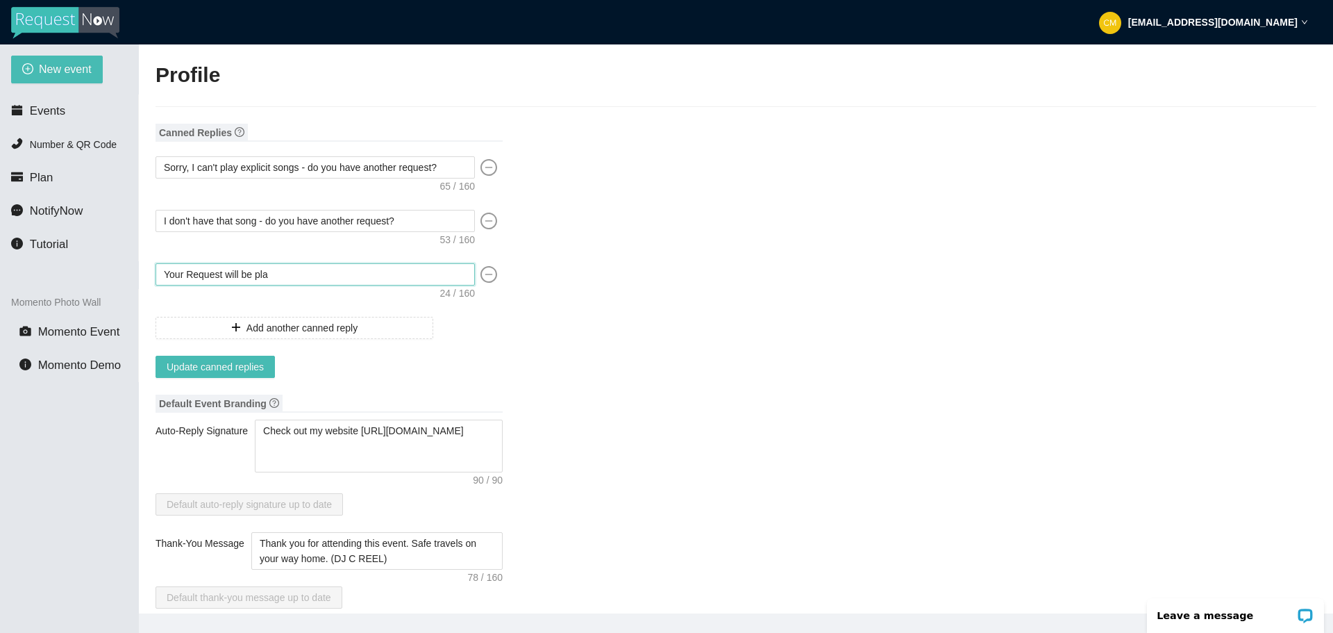
type textarea "Your Request will be play"
type textarea "Your Request will be playe"
type textarea "Your Request will be played"
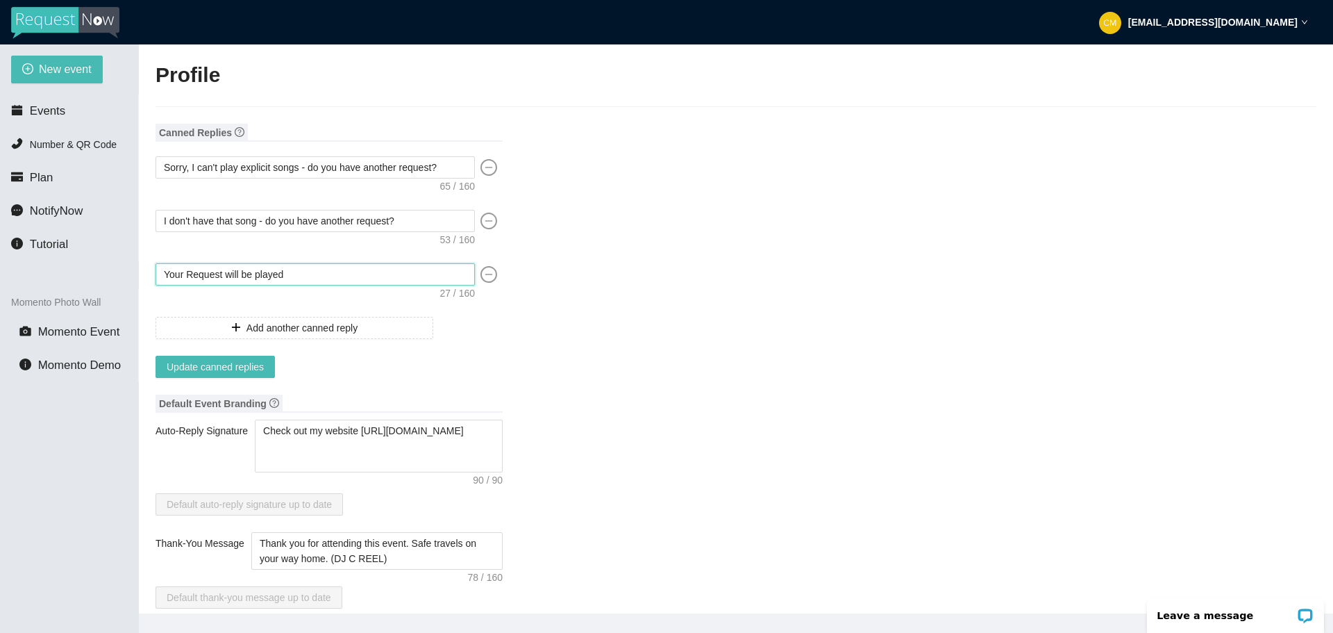
type textarea "Your Request will be played"
type textarea "Your Request will be played s"
type textarea "Your Request will be played so"
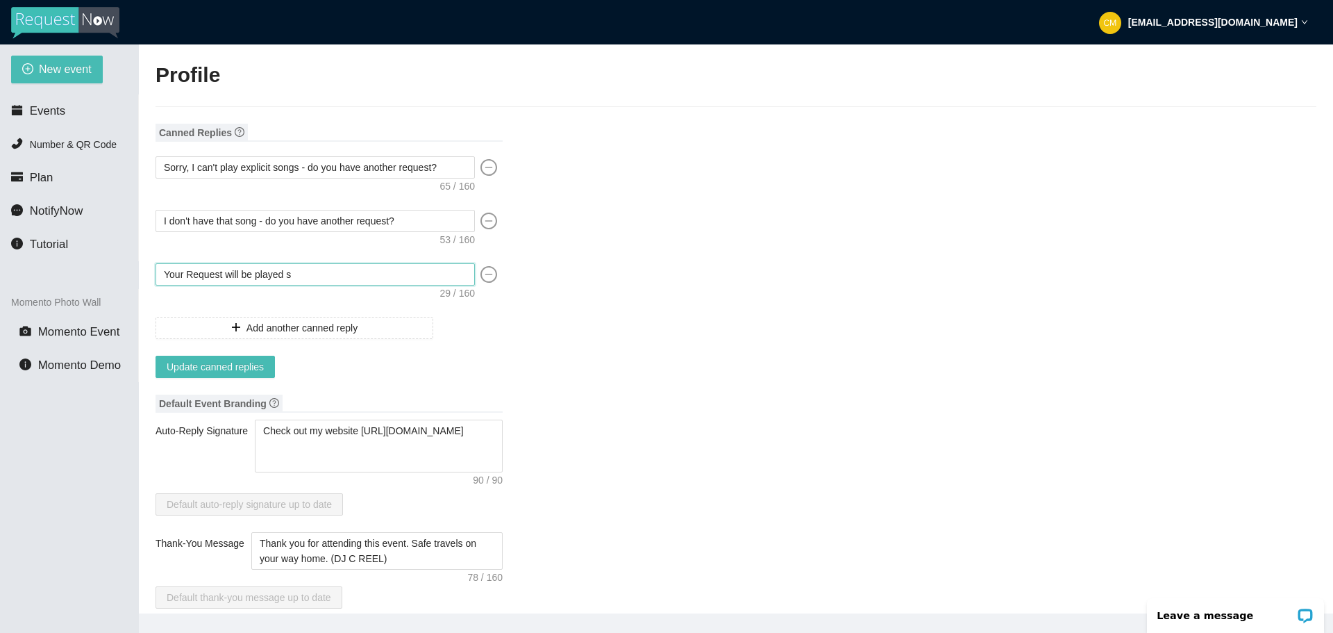
type textarea "Your Request will be played so"
type textarea "Your Request will be played soo"
type textarea "Your Request will be played soom"
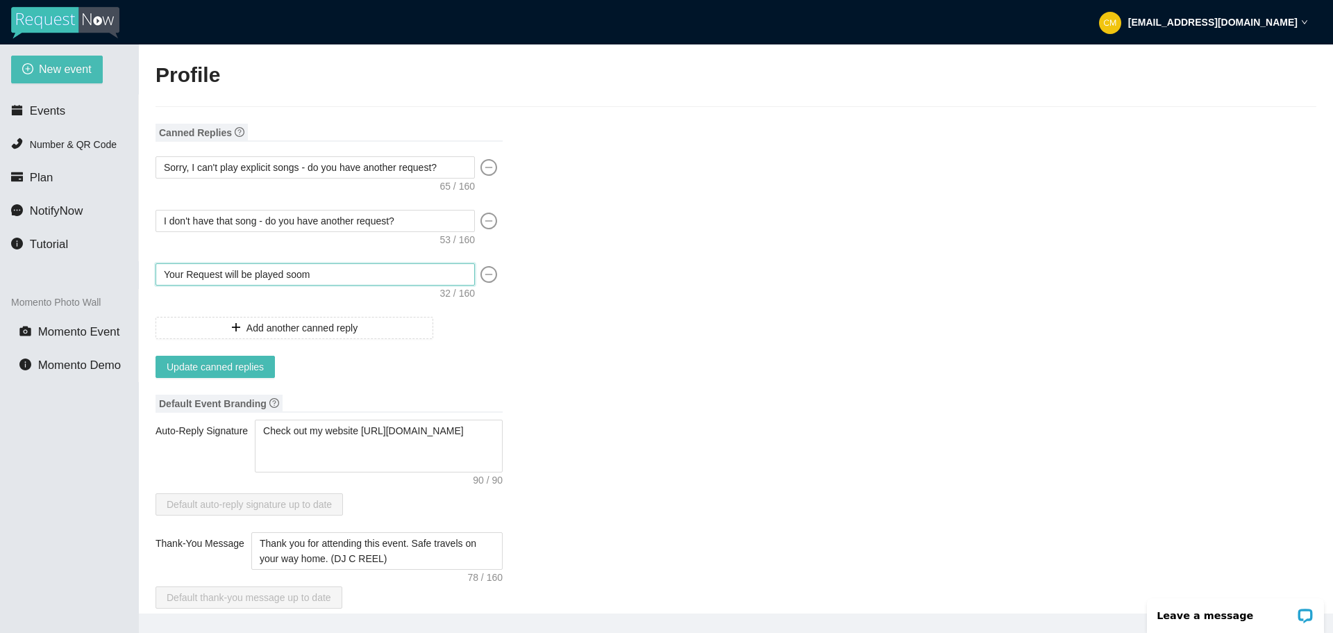
type textarea "Your Request will be played soo"
type textarea "Your Request will be played soon"
type textarea "Your Request will be played soon."
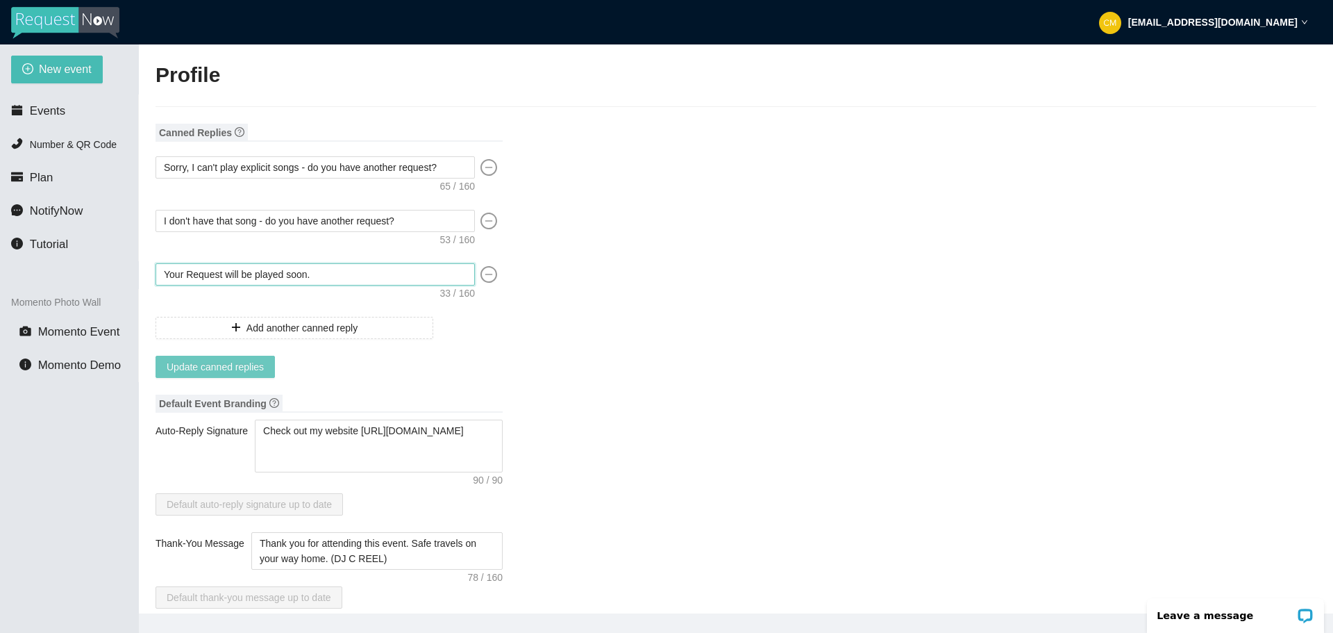
type textarea "Your Request will be played soon."
click at [253, 369] on span "Update canned replies" at bounding box center [215, 366] width 97 height 15
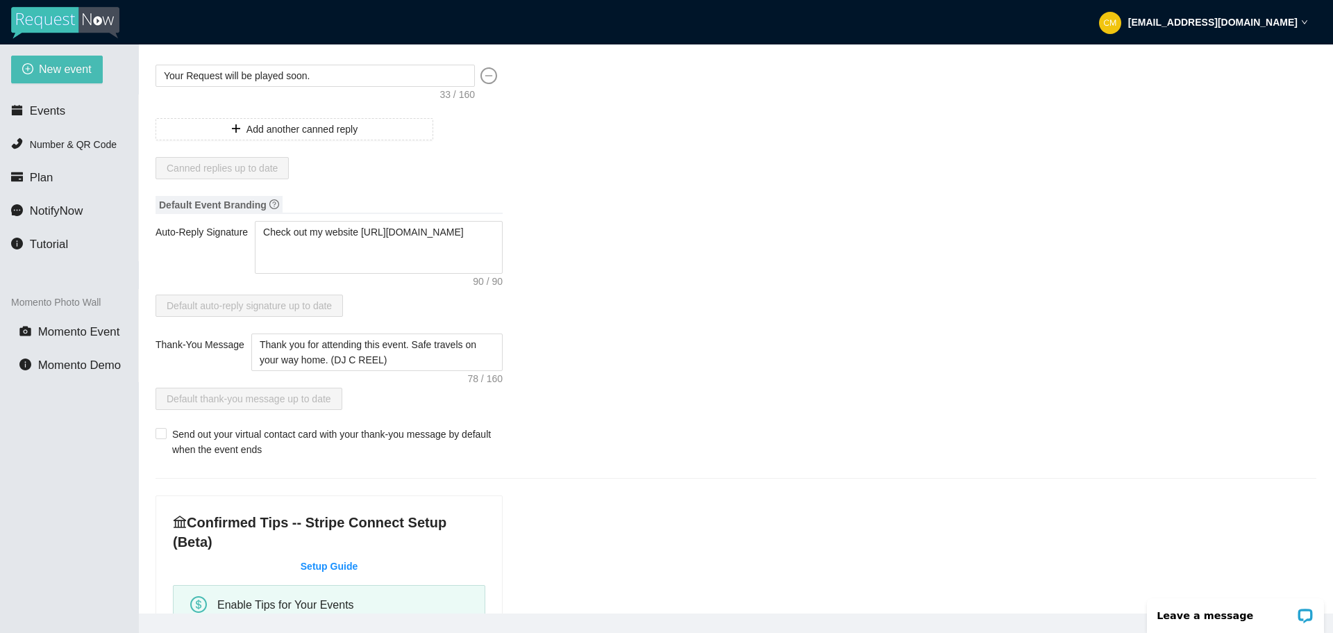
scroll to position [208, 0]
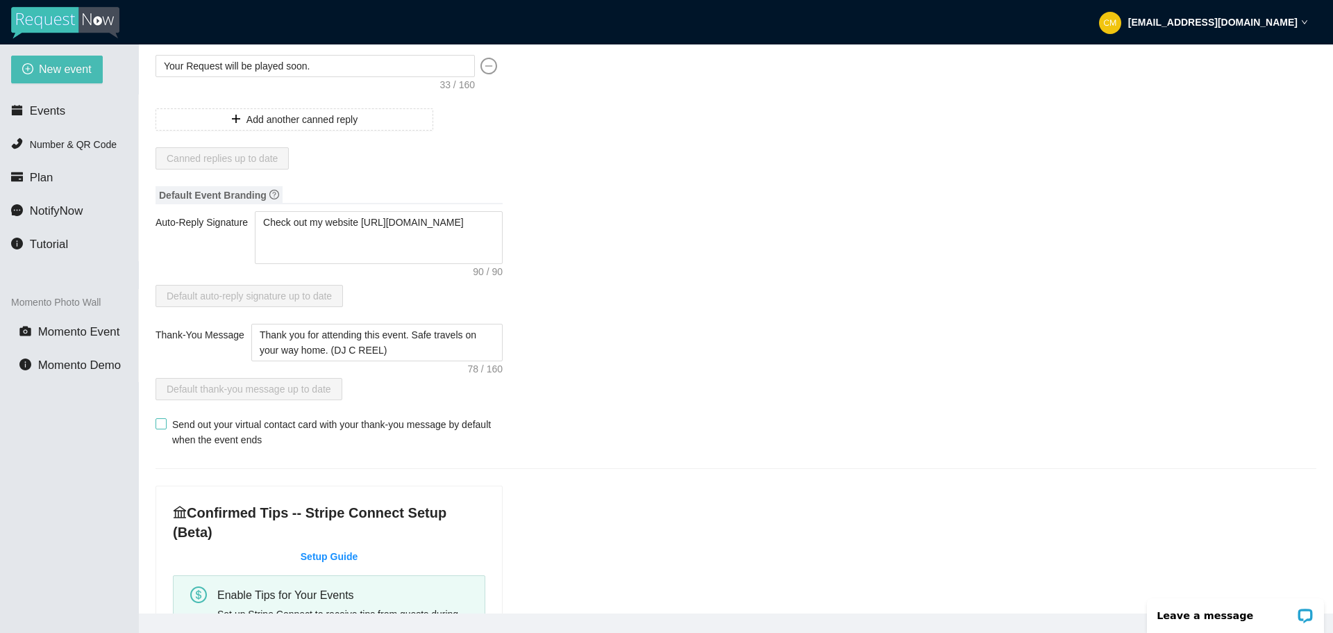
click at [161, 428] on span at bounding box center [161, 423] width 11 height 11
click at [161, 428] on input "Send out your virtual contact card with your thank-you message by default when …" at bounding box center [161, 423] width 10 height 10
checkbox input "true"
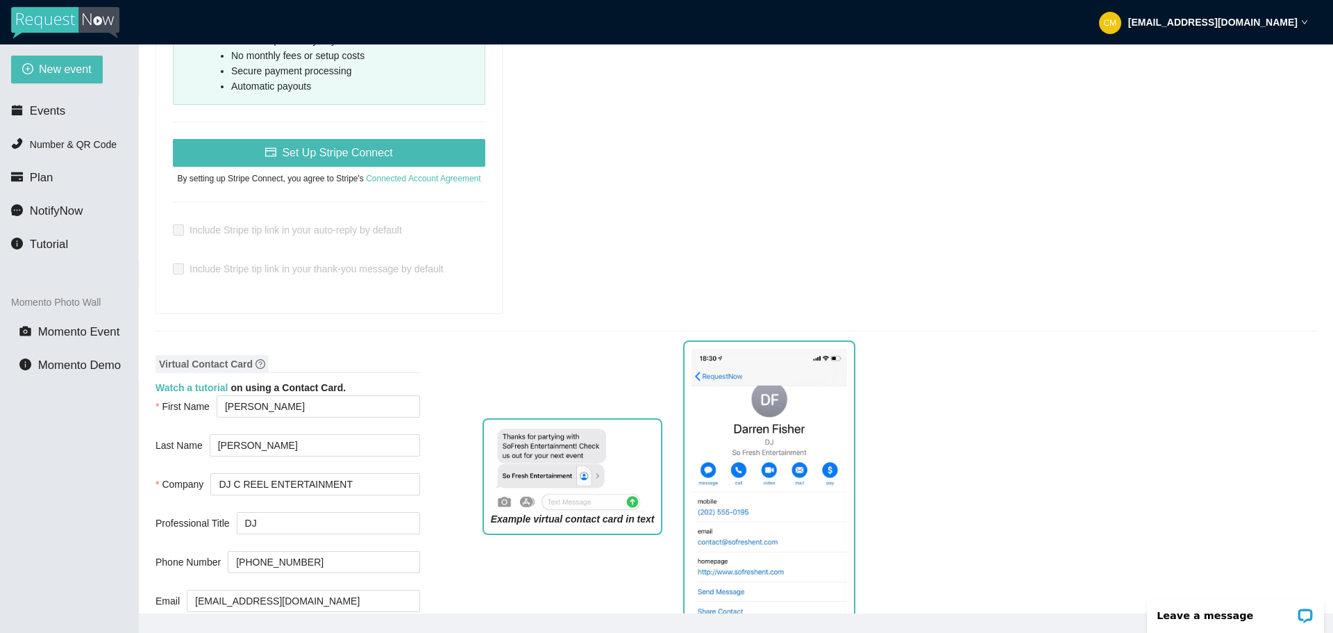
scroll to position [903, 0]
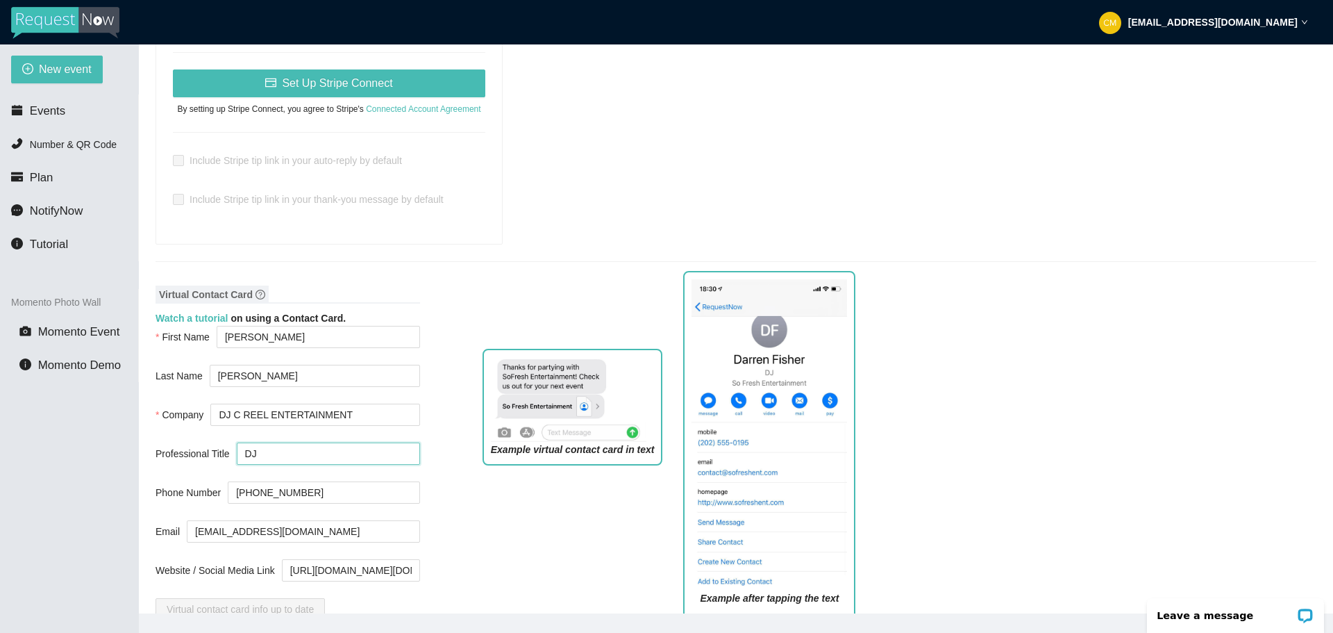
click at [297, 442] on input "DJ" at bounding box center [328, 453] width 183 height 22
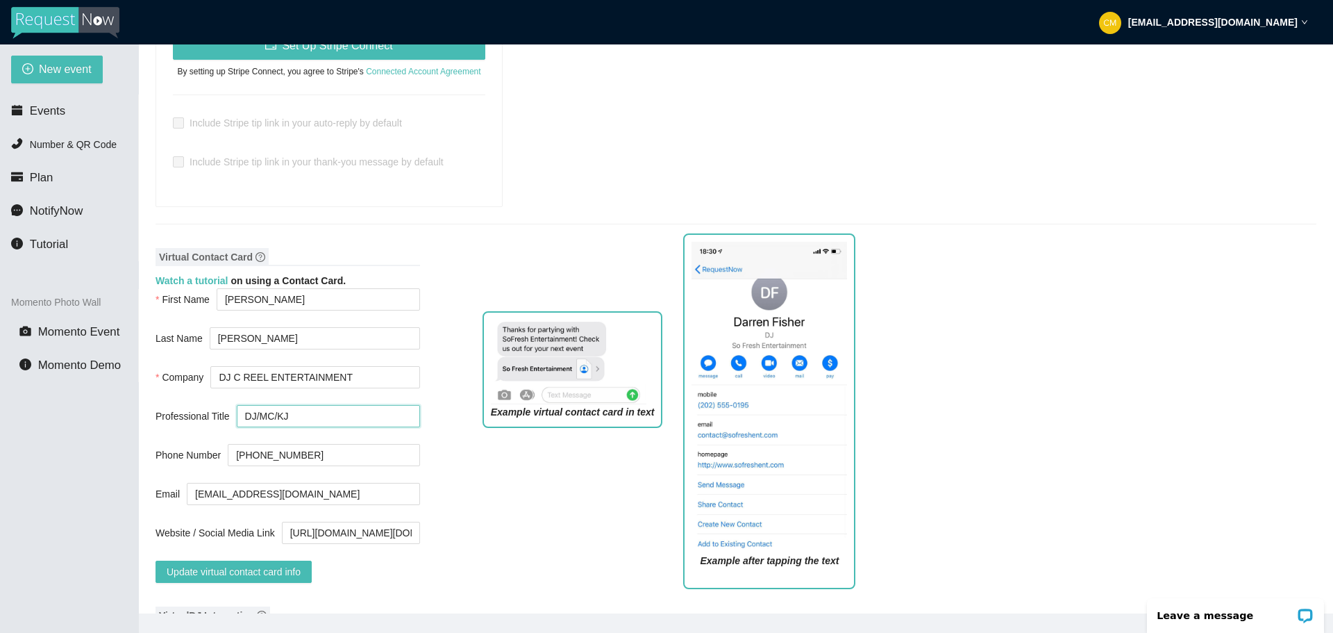
scroll to position [972, 0]
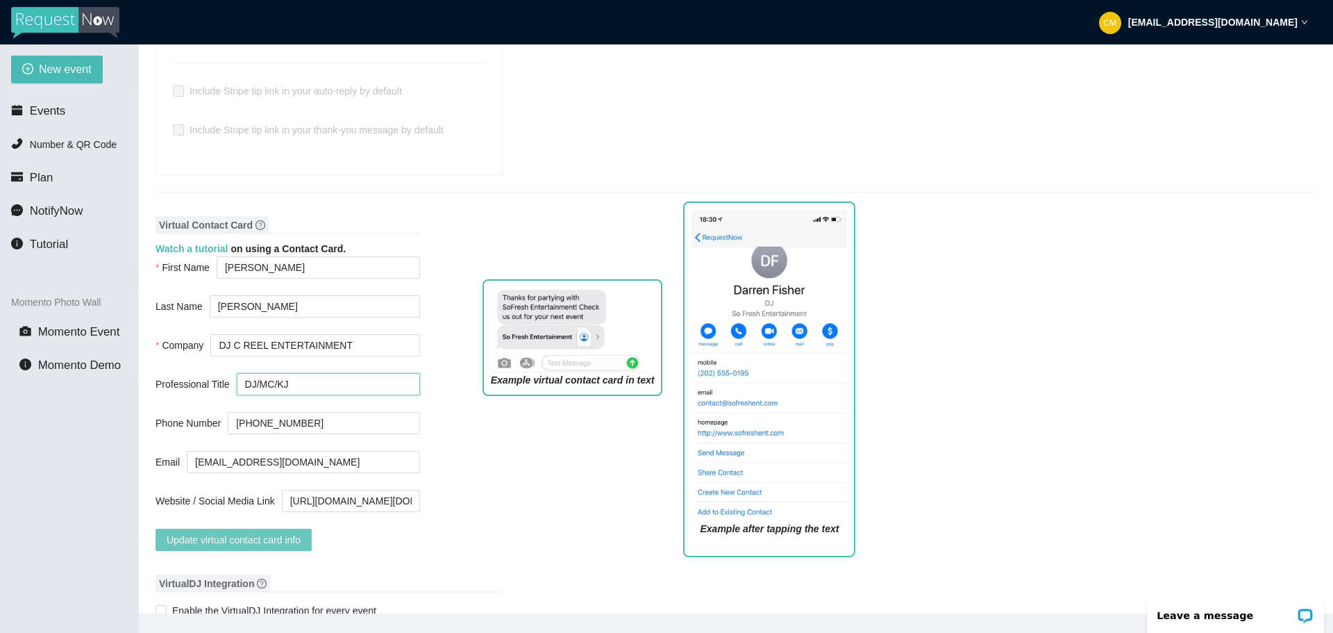
type input "DJ/MC/KJ"
click at [278, 532] on span "Update virtual contact card info" at bounding box center [234, 539] width 134 height 15
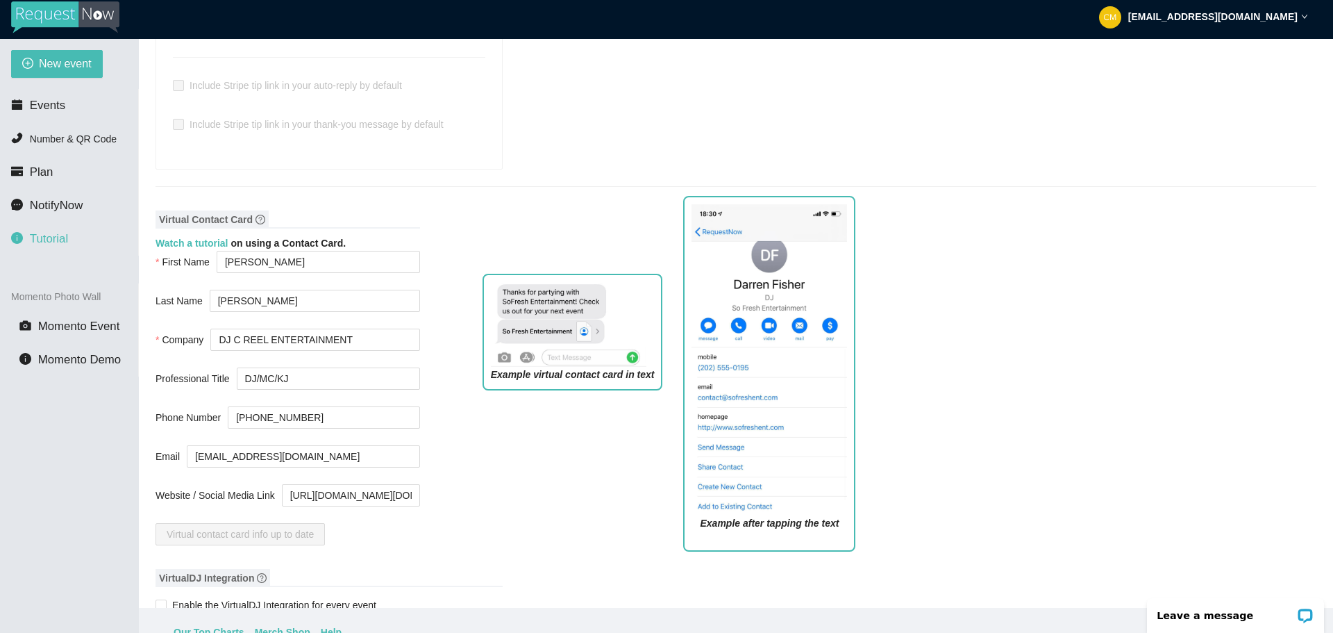
scroll to position [0, 0]
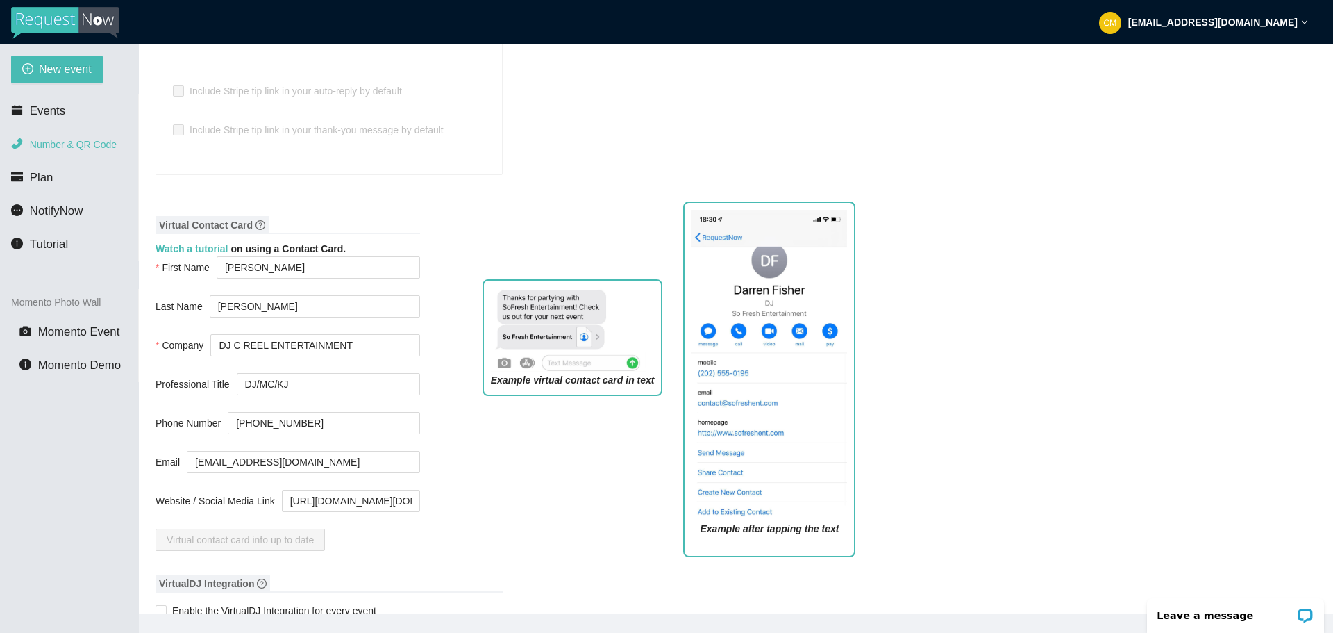
click at [69, 151] on li "Number & QR Code" at bounding box center [69, 145] width 138 height 28
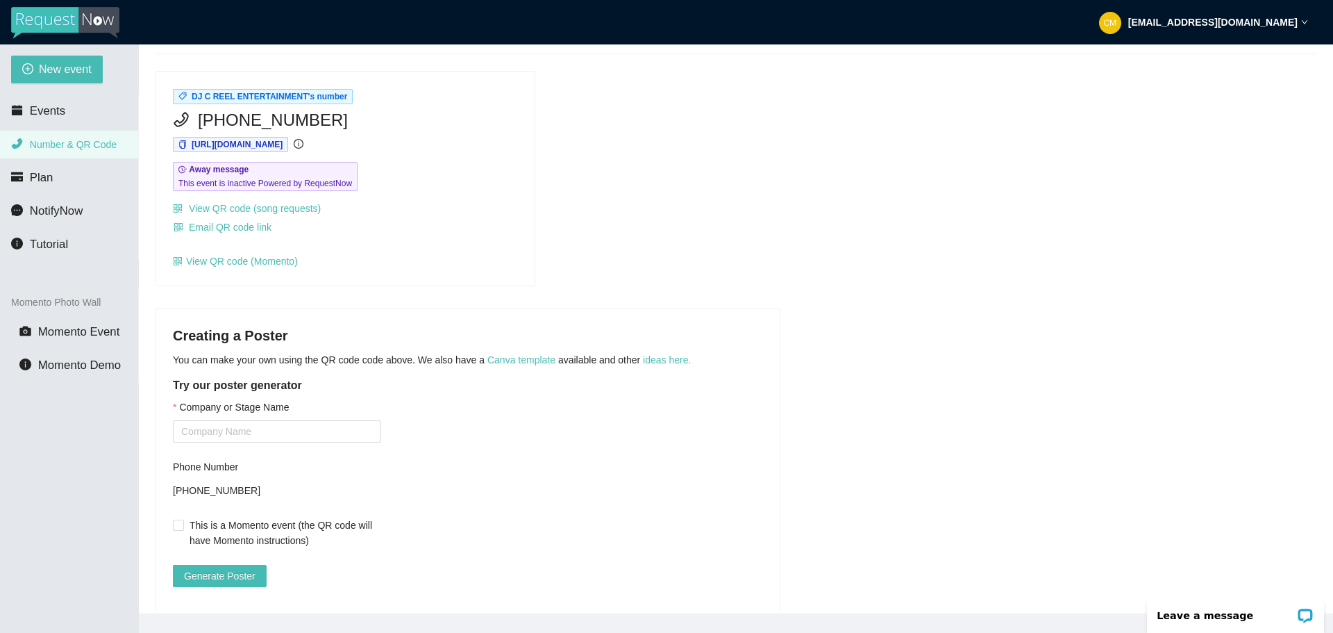
scroll to position [28, 0]
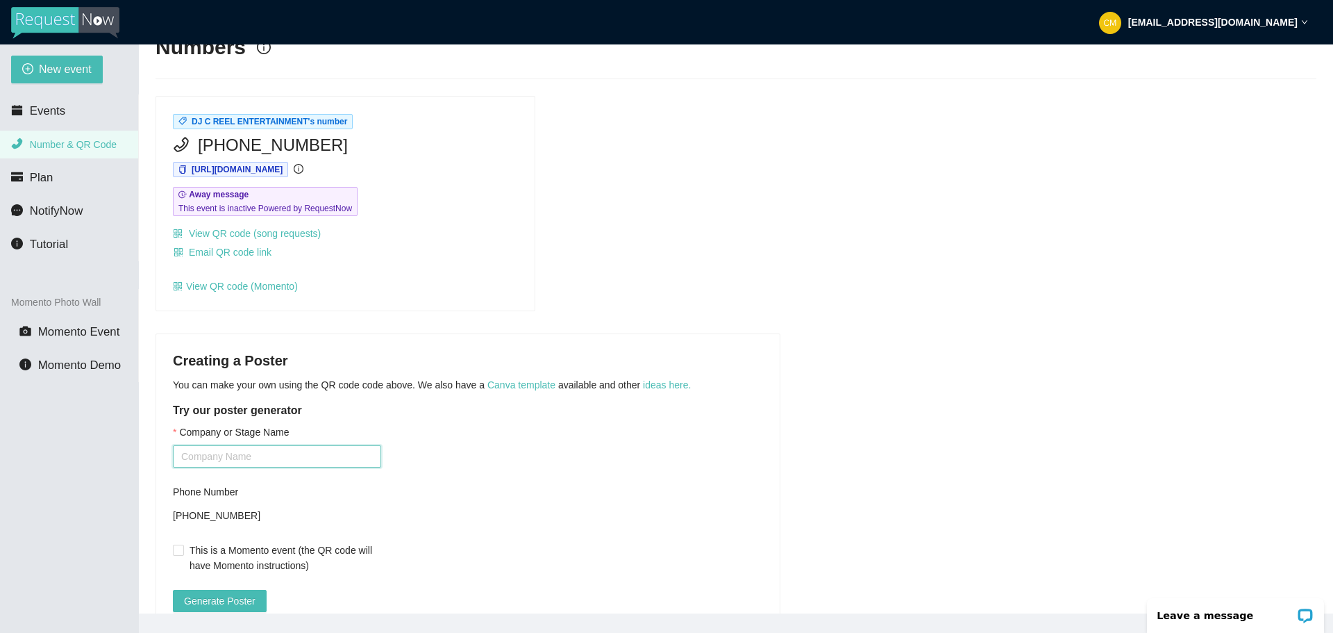
click at [299, 452] on input "Company or Stage Name" at bounding box center [277, 456] width 208 height 22
type input "d"
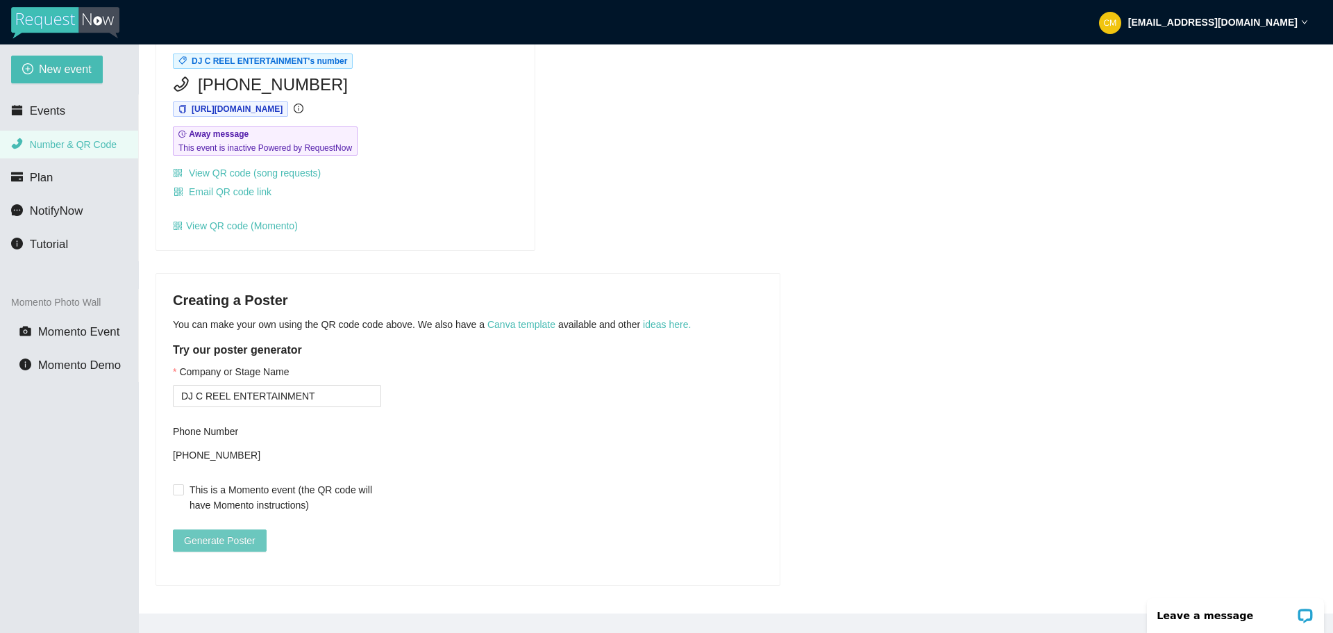
click at [253, 530] on button "Generate Poster" at bounding box center [220, 540] width 94 height 22
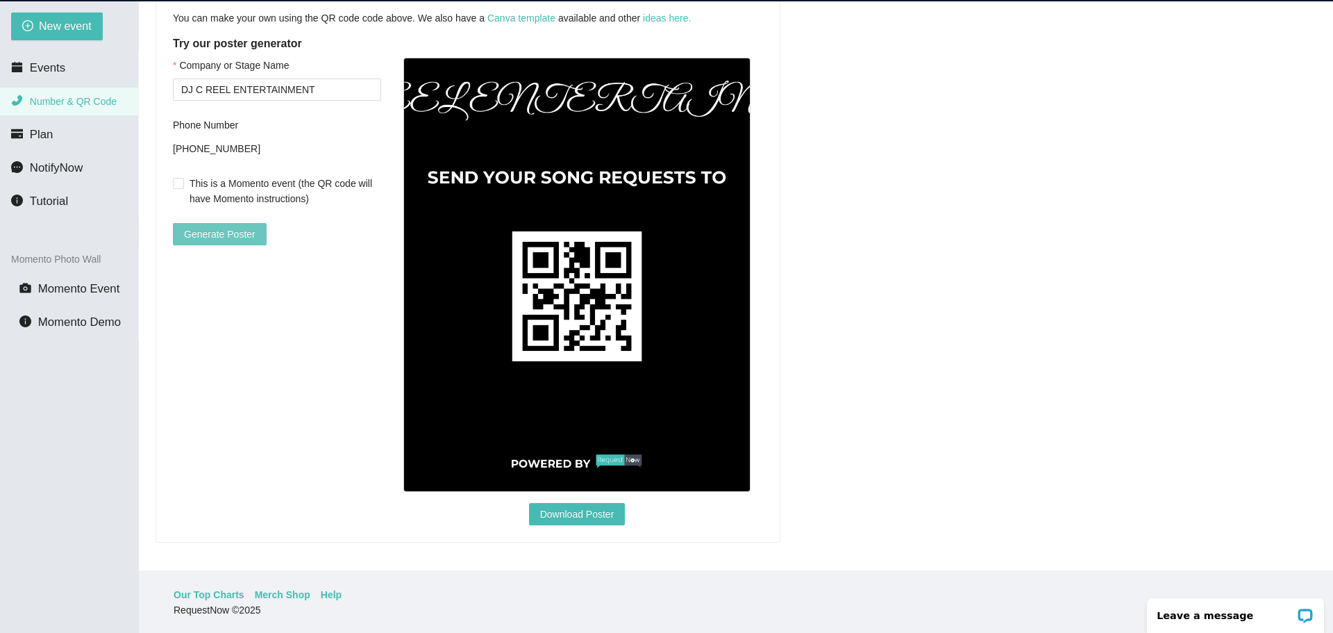
scroll to position [44, 0]
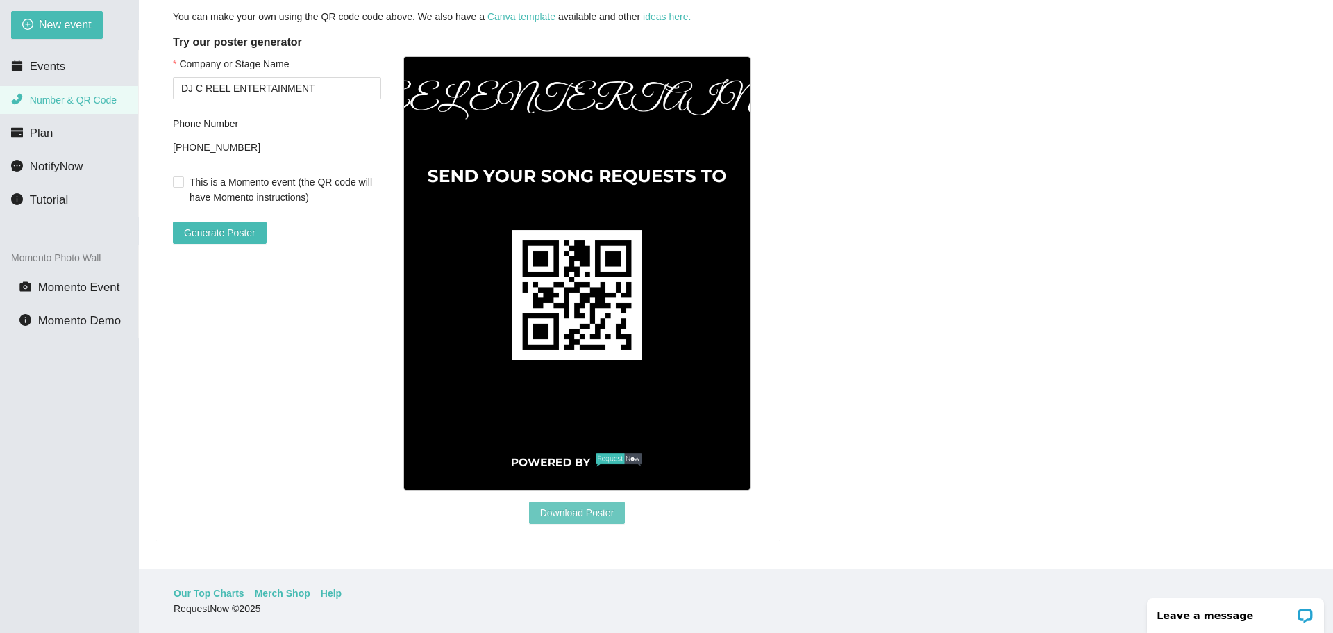
click at [586, 509] on span "Download Poster" at bounding box center [577, 512] width 74 height 15
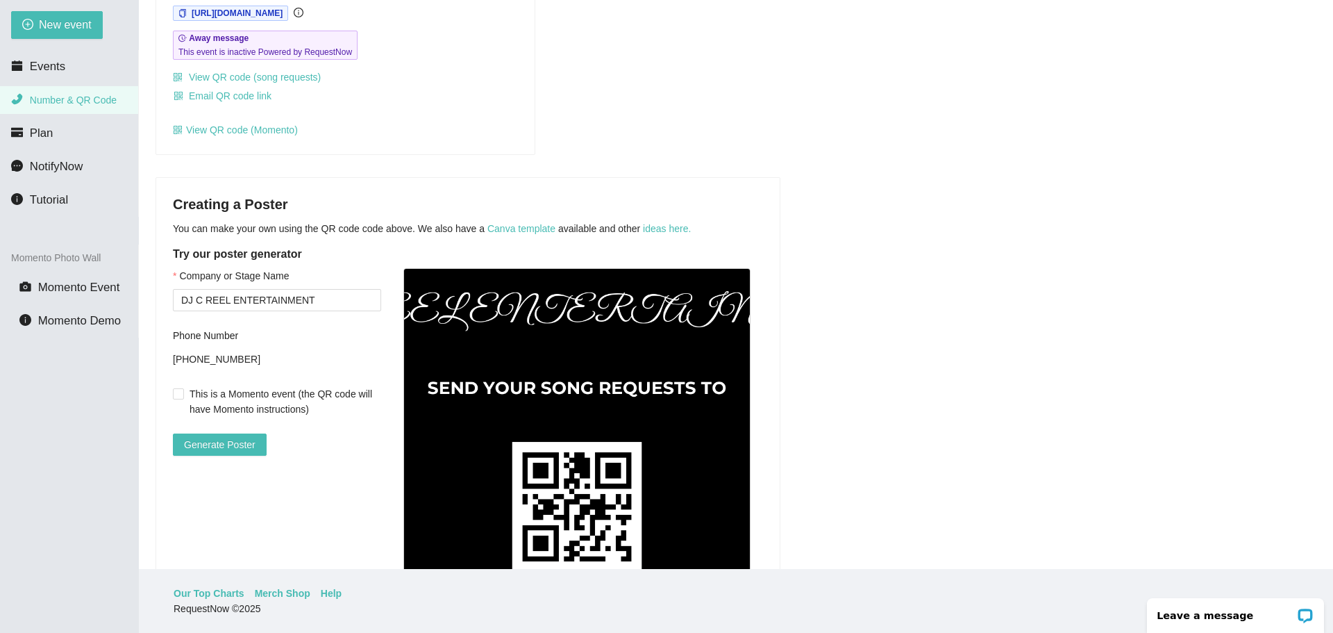
scroll to position [83, 0]
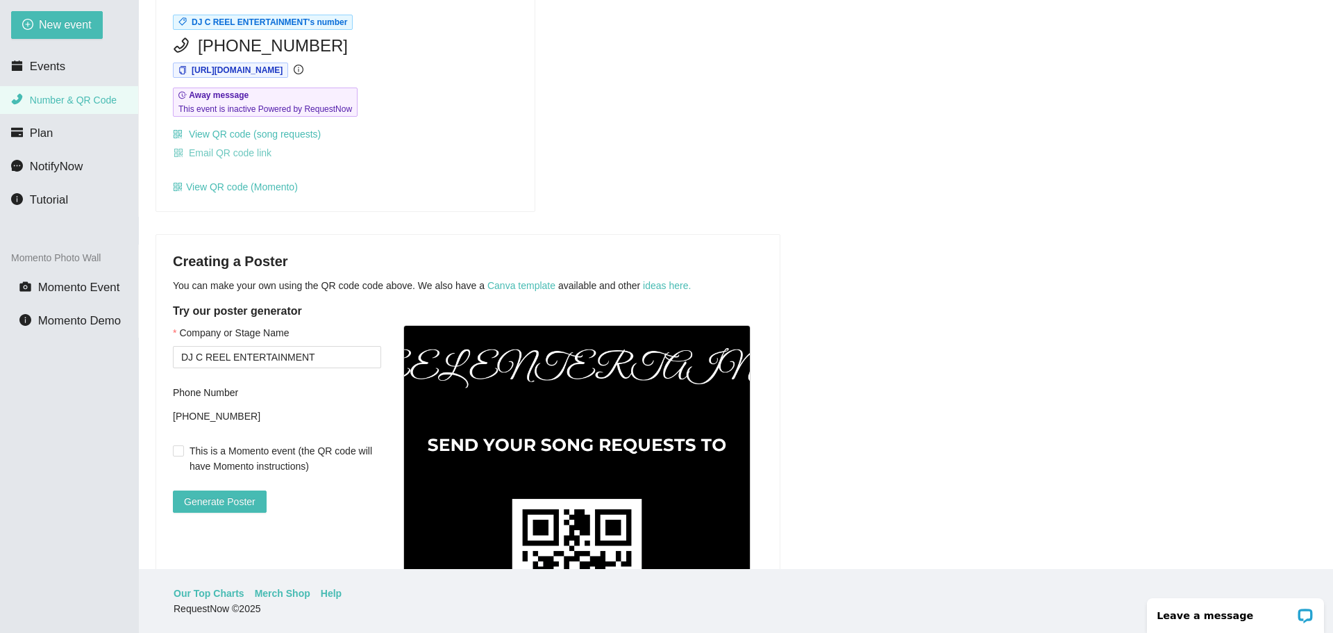
click at [257, 151] on span "Email QR code link" at bounding box center [230, 152] width 83 height 15
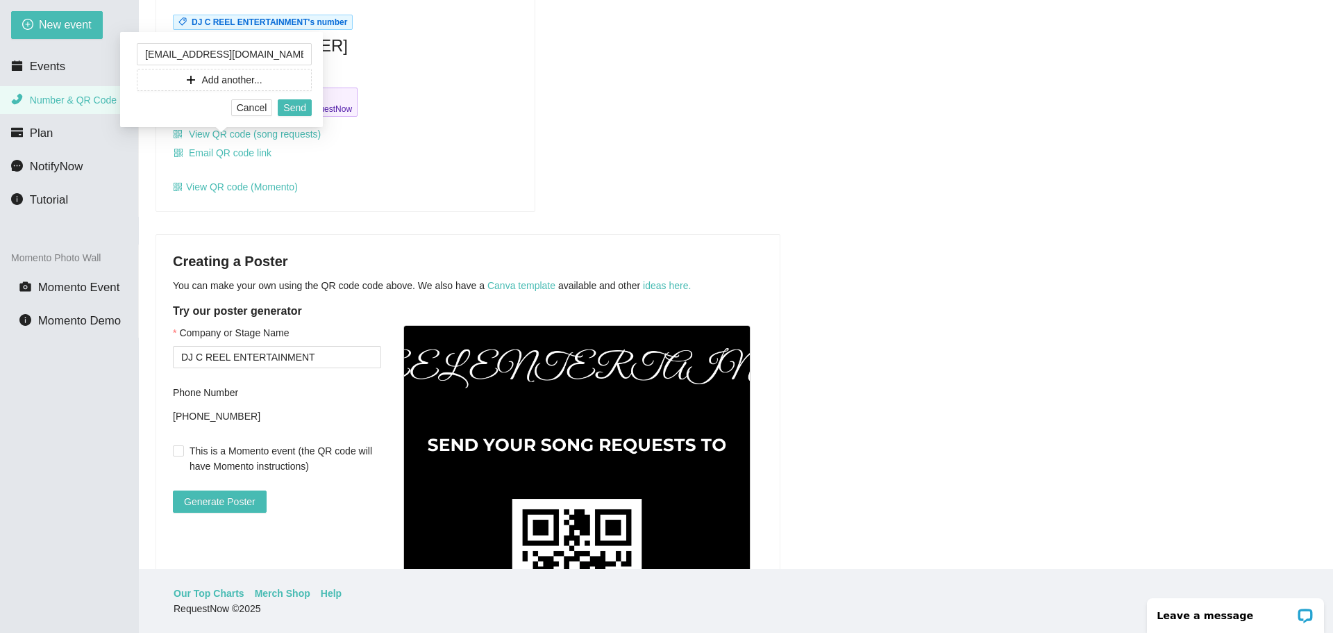
click at [552, 178] on div "DJ C REEL ENTERTAINMENT's number (765) 391-0108 https://app.requestnow.io/xeqao…" at bounding box center [736, 105] width 1172 height 216
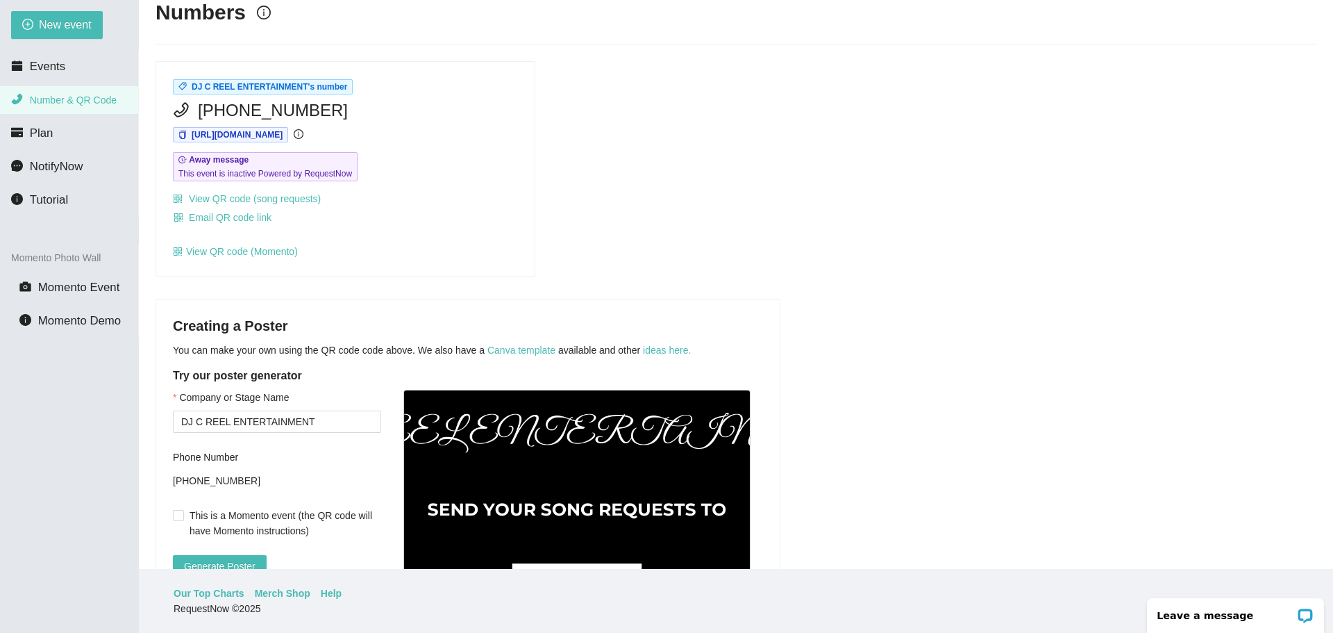
scroll to position [0, 0]
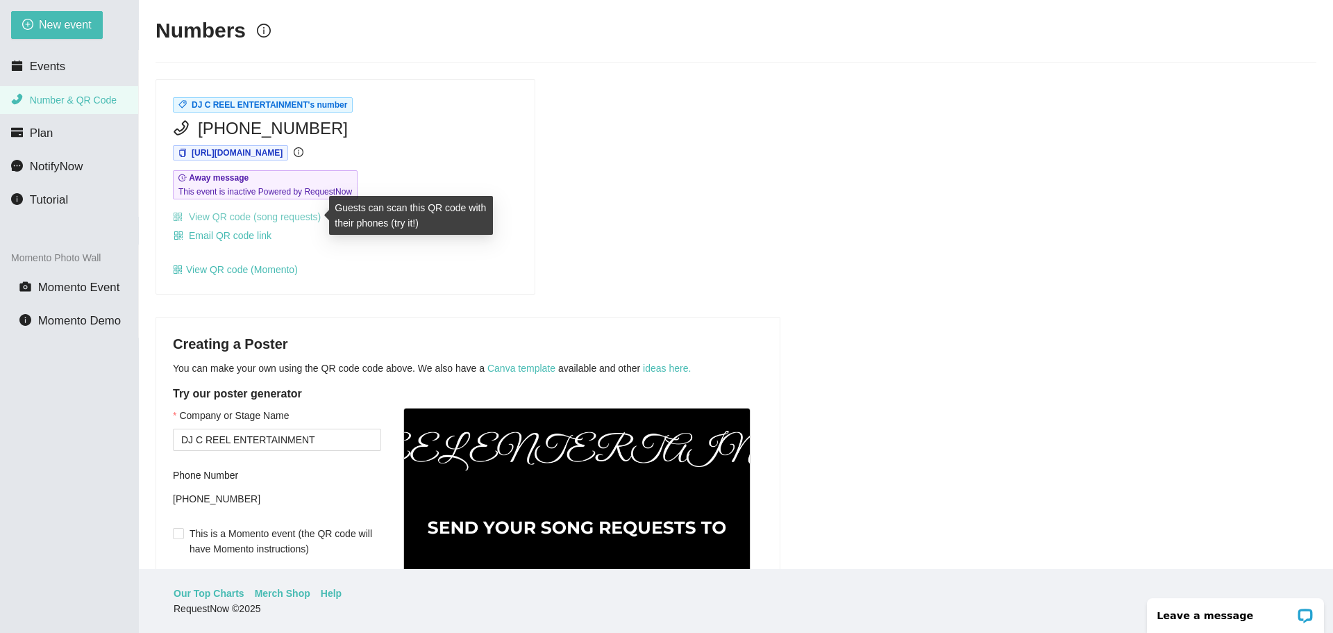
click at [297, 216] on link "View QR code (song requests)" at bounding box center [247, 216] width 148 height 11
click at [265, 128] on span "(765) 391-0108" at bounding box center [273, 128] width 150 height 26
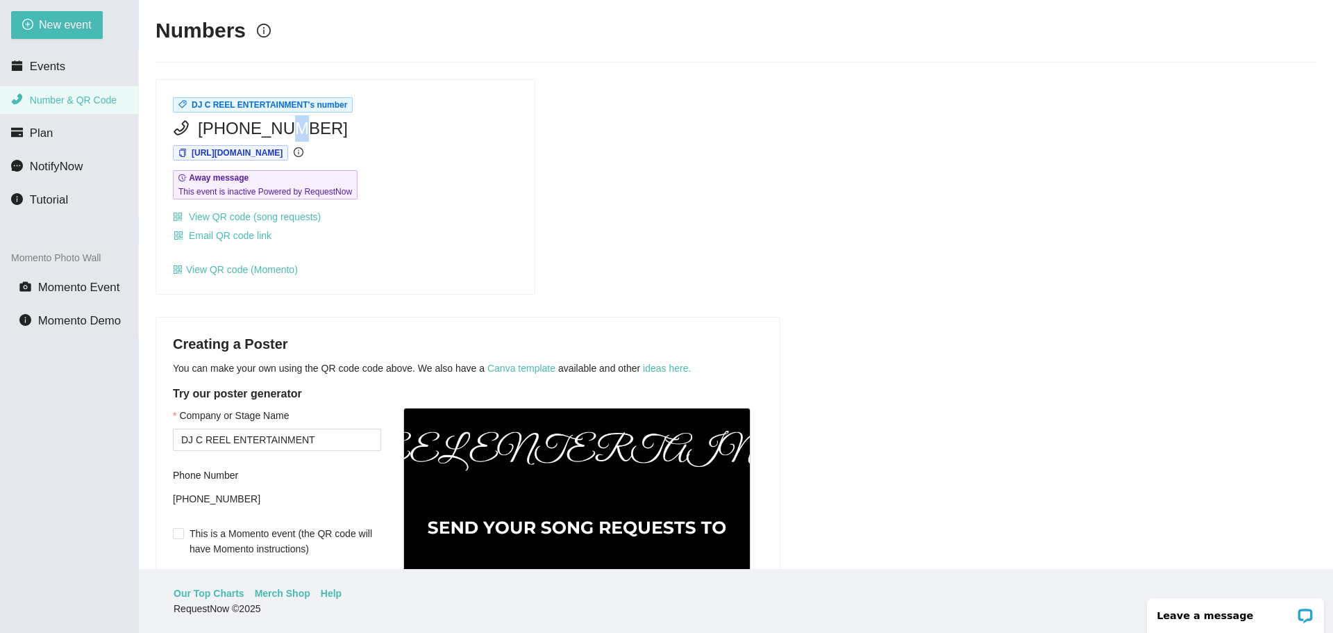
click at [265, 128] on span "(765) 391-0108" at bounding box center [273, 128] width 150 height 26
click at [203, 131] on span "(765) 391-0108" at bounding box center [273, 128] width 150 height 26
click at [203, 130] on span "(765) 391-0108" at bounding box center [273, 128] width 150 height 26
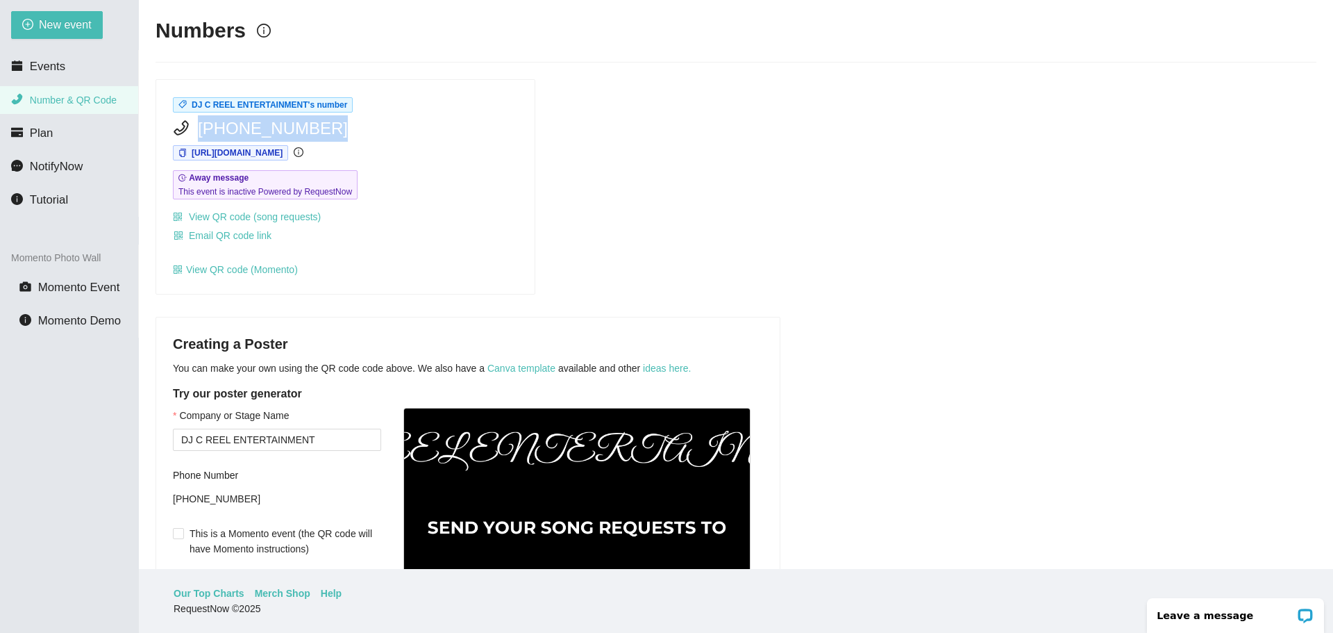
drag, startPoint x: 204, startPoint y: 130, endPoint x: 216, endPoint y: 129, distance: 11.8
click at [215, 130] on span "(765) 391-0108" at bounding box center [273, 128] width 150 height 26
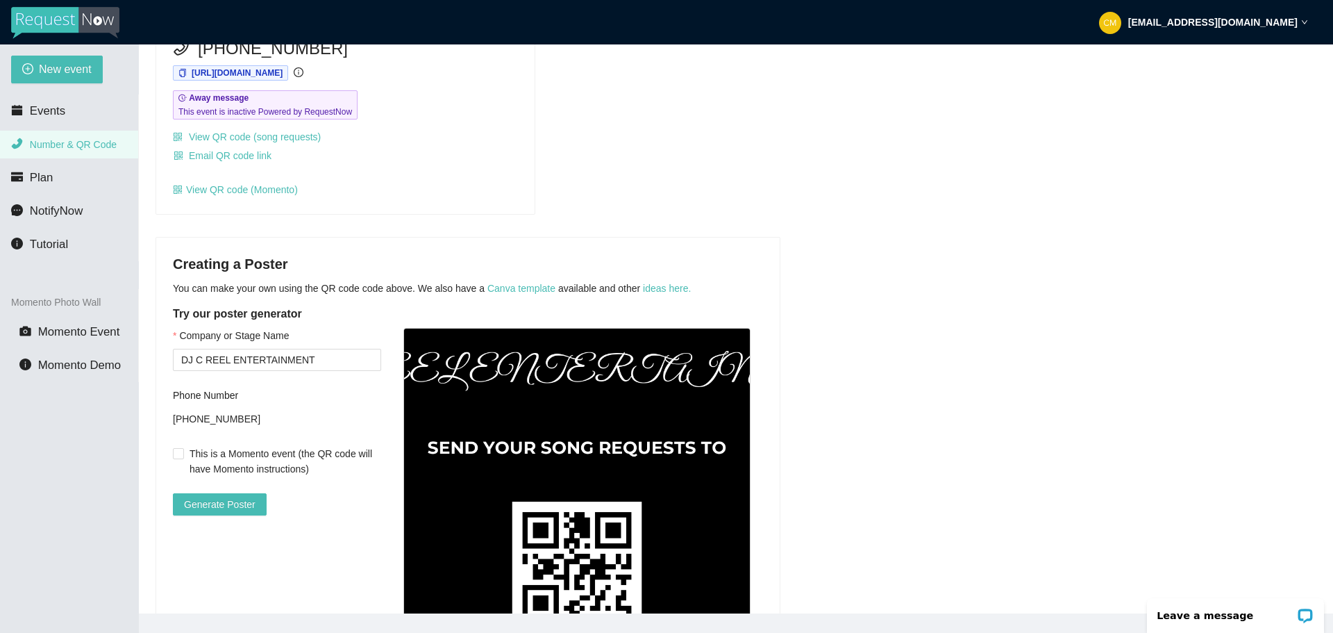
scroll to position [139, 0]
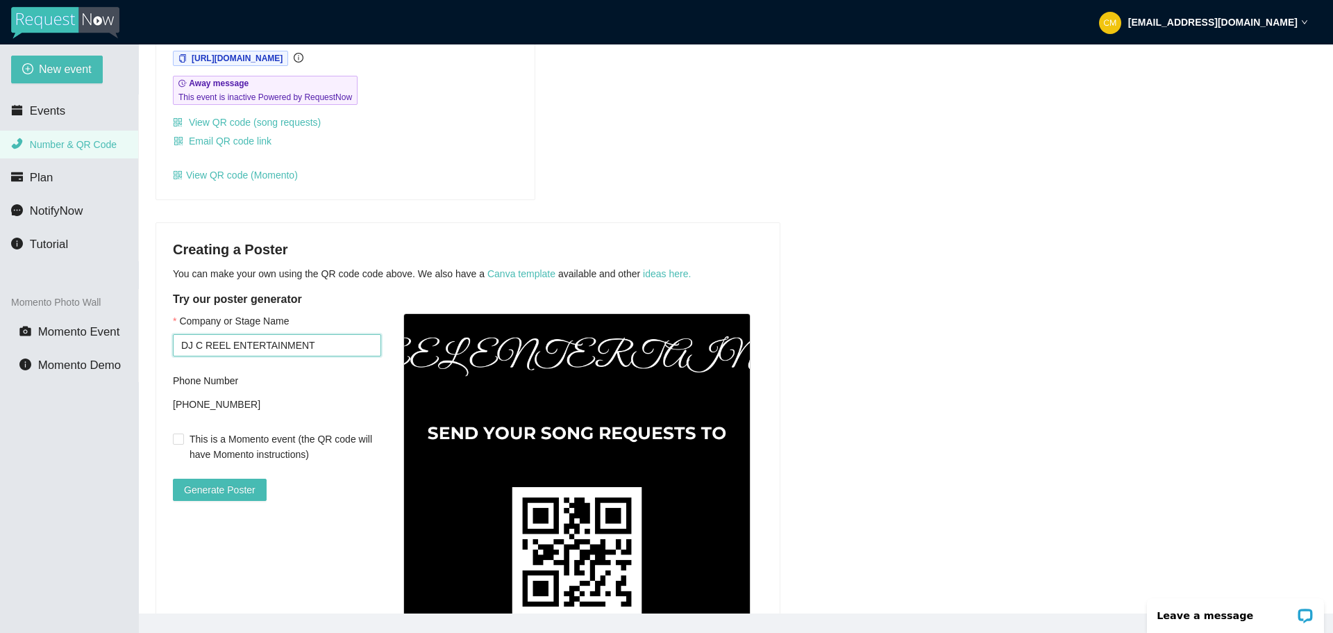
click at [321, 350] on input "DJ C REEL ENTERTAINMENT" at bounding box center [277, 345] width 208 height 22
click at [321, 351] on input "DJ C REEL ENTERTAINMENT" at bounding box center [277, 345] width 208 height 22
click at [252, 490] on span "Generate Poster" at bounding box center [220, 489] width 72 height 15
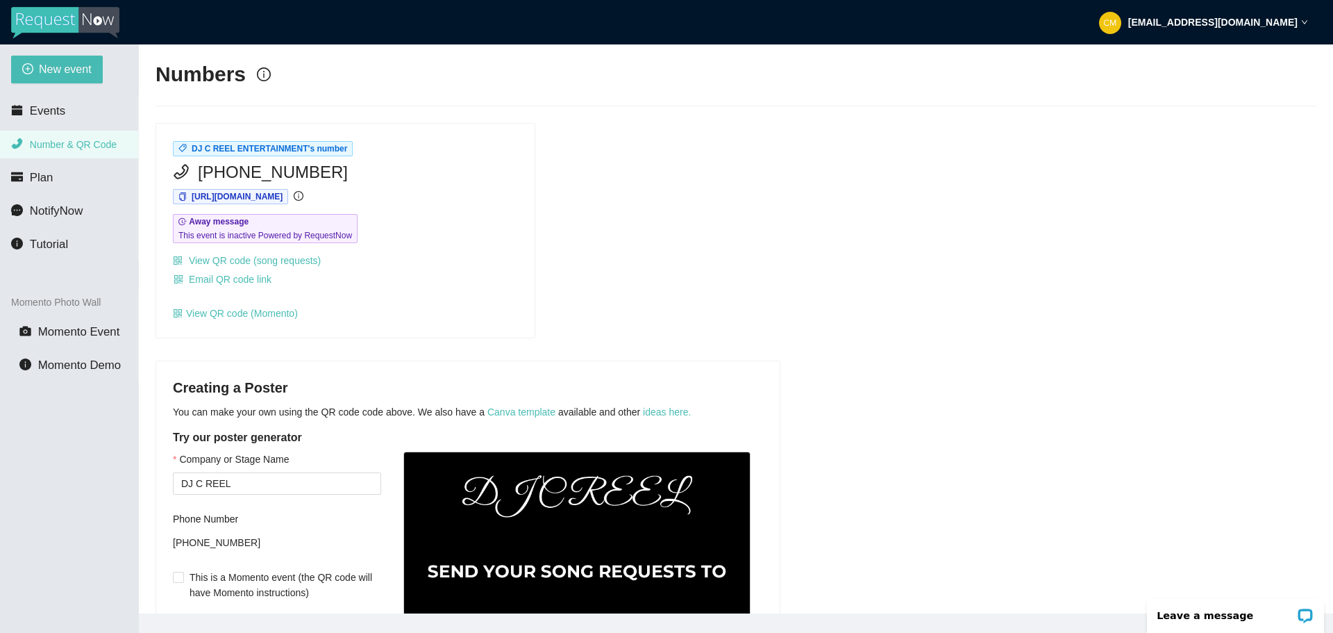
scroll to position [0, 0]
click at [267, 260] on link "View QR code (song requests)" at bounding box center [247, 261] width 148 height 11
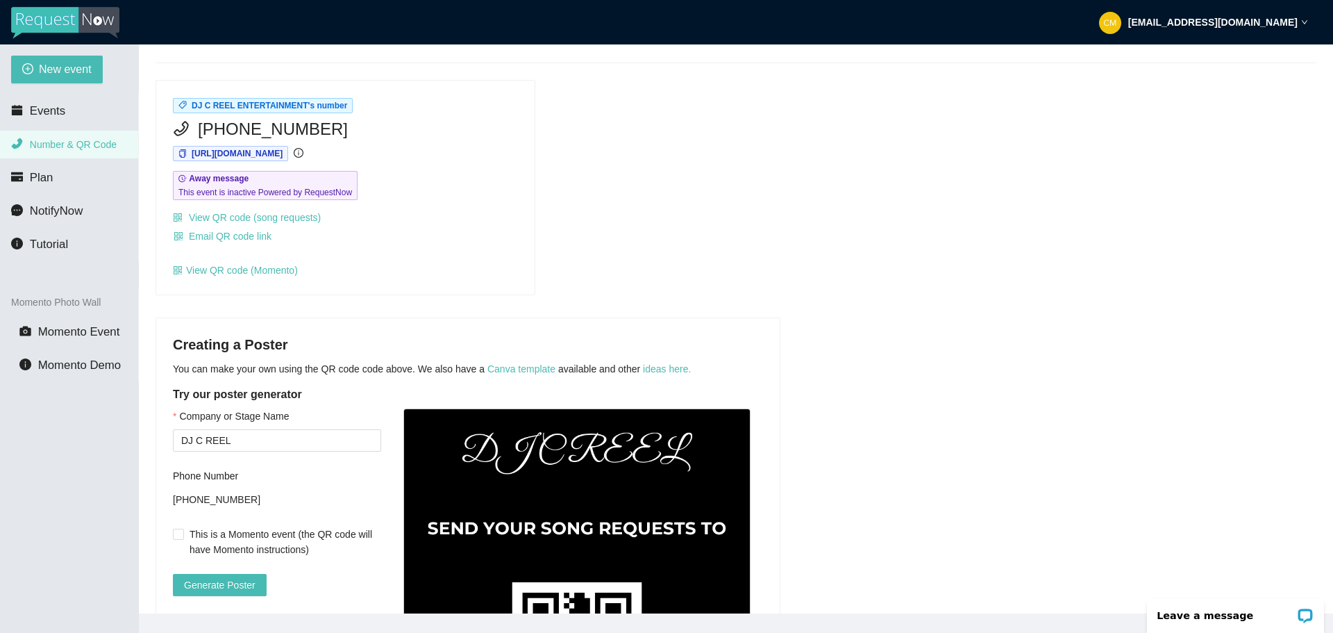
scroll to position [208, 0]
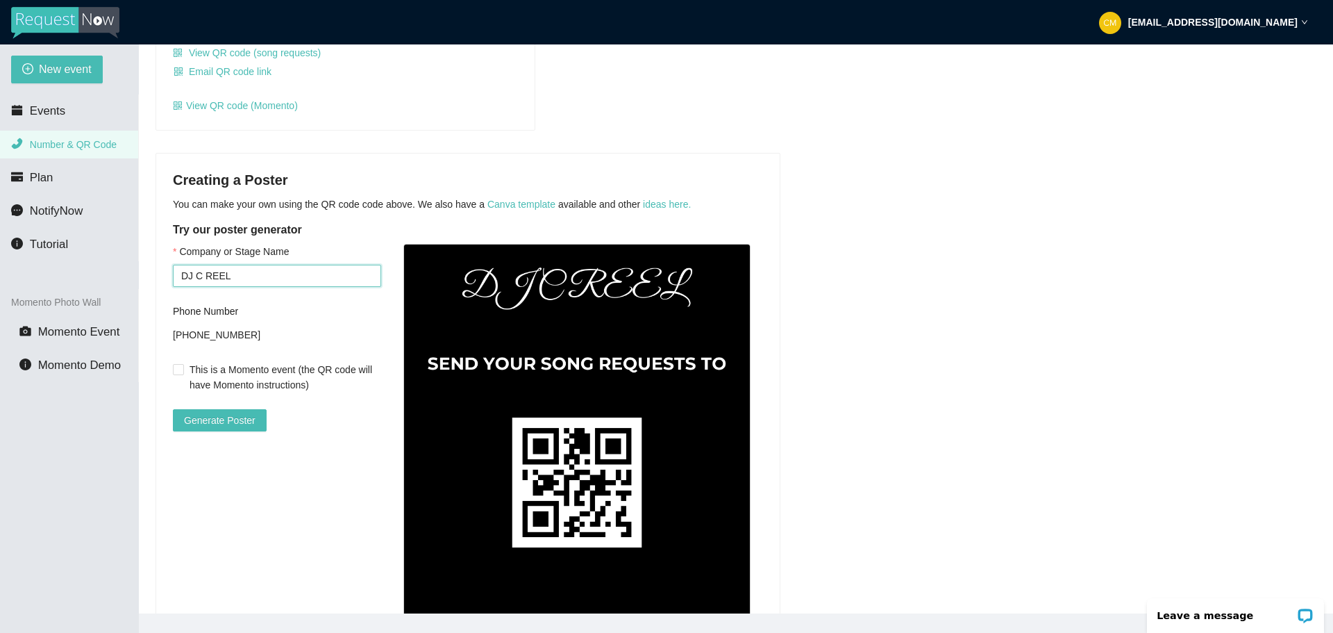
click at [278, 272] on input "DJ C REEL" at bounding box center [277, 276] width 208 height 22
type input "D"
click at [284, 333] on div "+17653910108" at bounding box center [277, 334] width 208 height 21
click at [281, 281] on input "Company or Stage Name" at bounding box center [277, 276] width 208 height 22
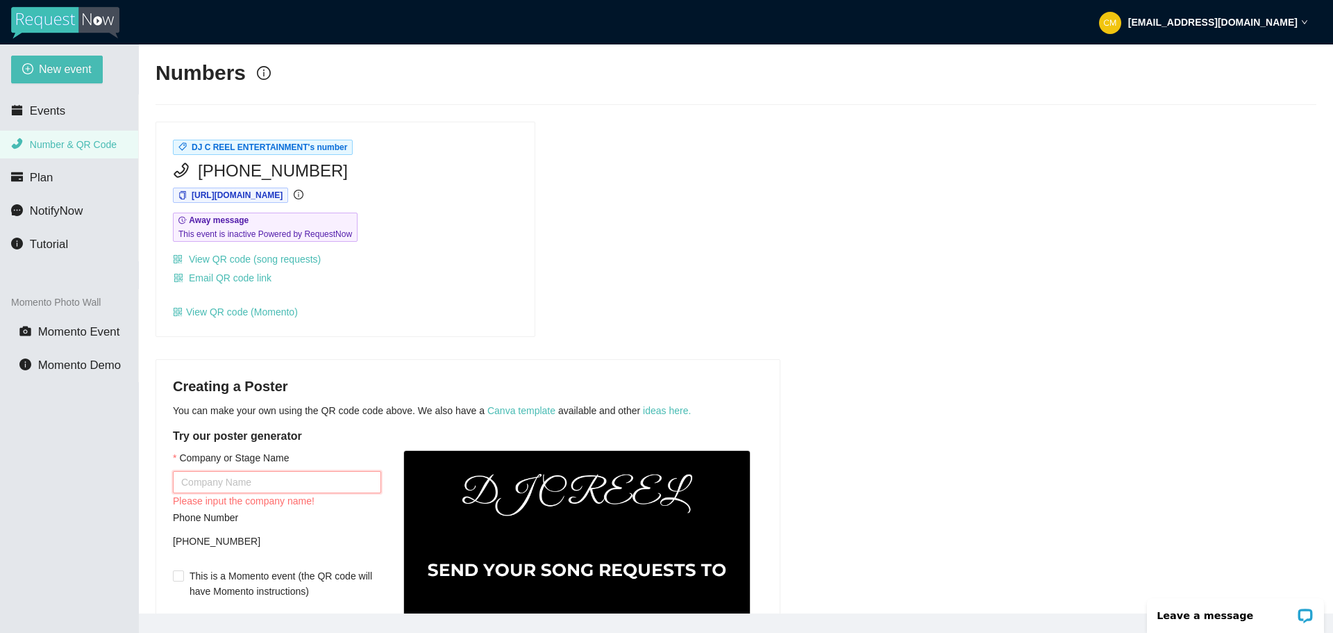
scroll to position [0, 0]
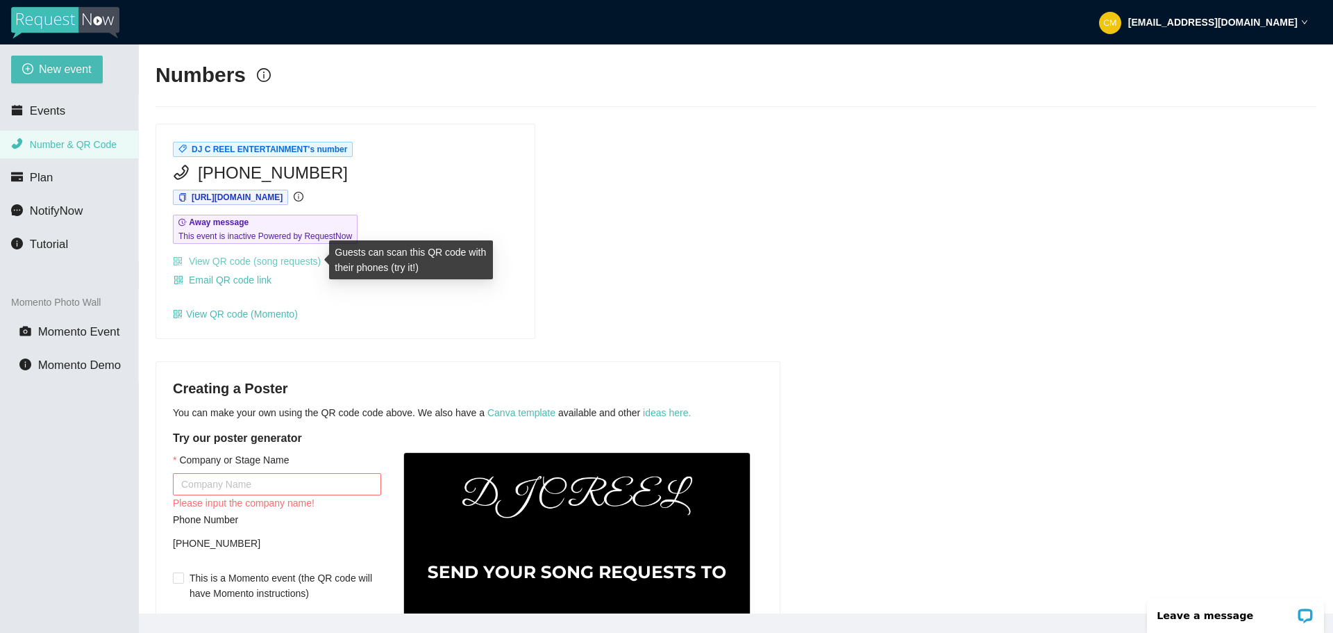
click at [283, 257] on link "View QR code (song requests)" at bounding box center [247, 261] width 148 height 11
click at [251, 167] on span "(765) 391-0108" at bounding box center [273, 173] width 150 height 26
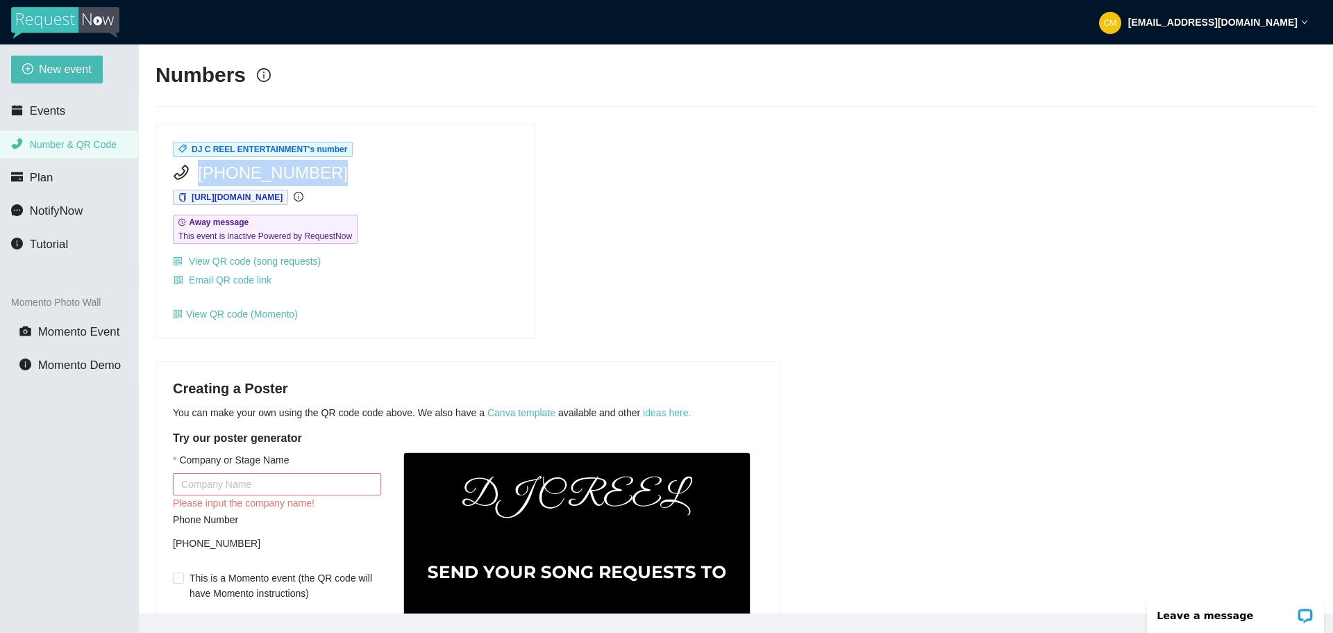
click at [251, 167] on span "(765) 391-0108" at bounding box center [273, 173] width 150 height 26
copy span "(765) 391-0108"
